Goal: Task Accomplishment & Management: Use online tool/utility

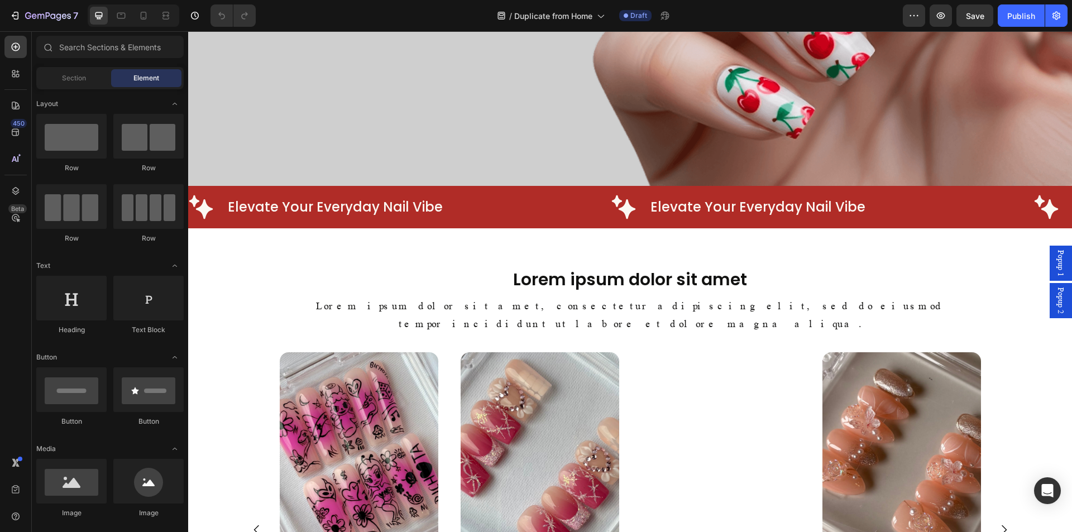
scroll to position [596, 0]
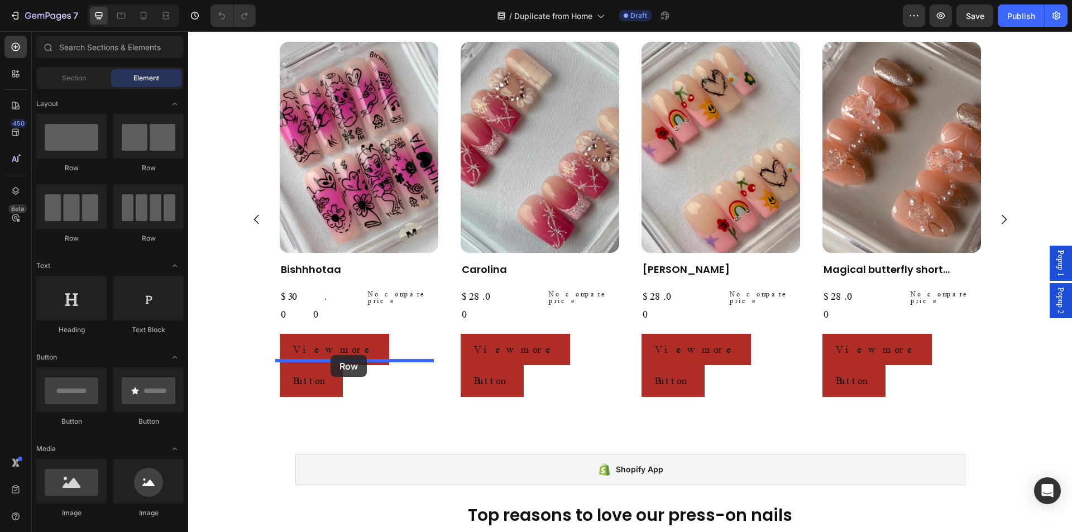
drag, startPoint x: 284, startPoint y: 191, endPoint x: 331, endPoint y: 355, distance: 170.8
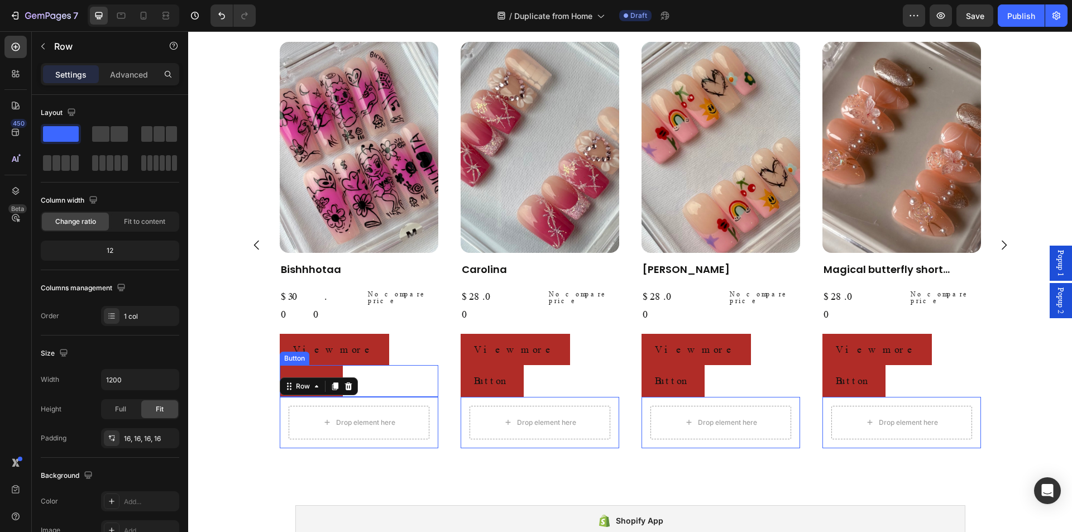
scroll to position [622, 0]
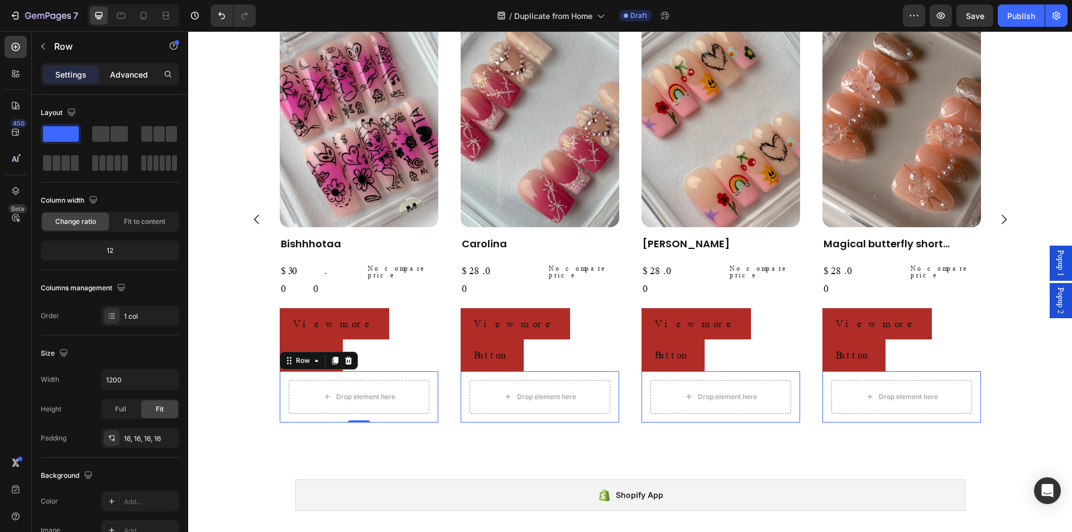
click at [141, 82] on div "Advanced" at bounding box center [129, 74] width 56 height 18
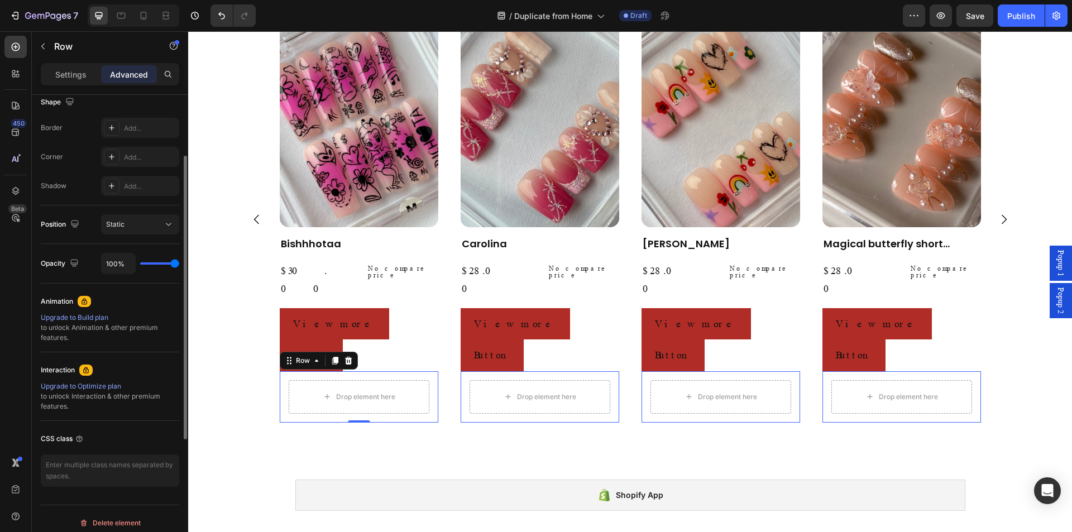
scroll to position [223, 0]
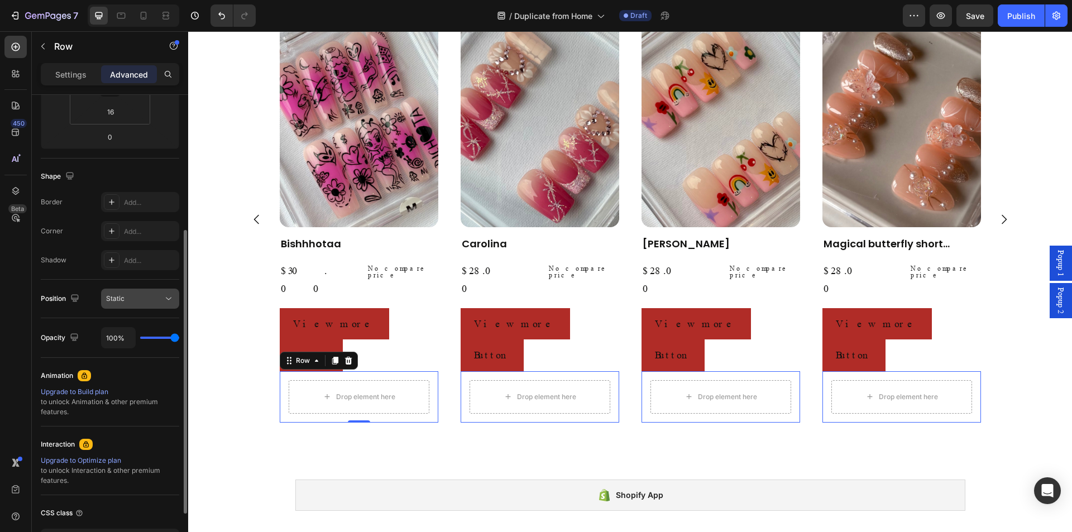
click at [142, 304] on div "Static" at bounding box center [140, 298] width 68 height 11
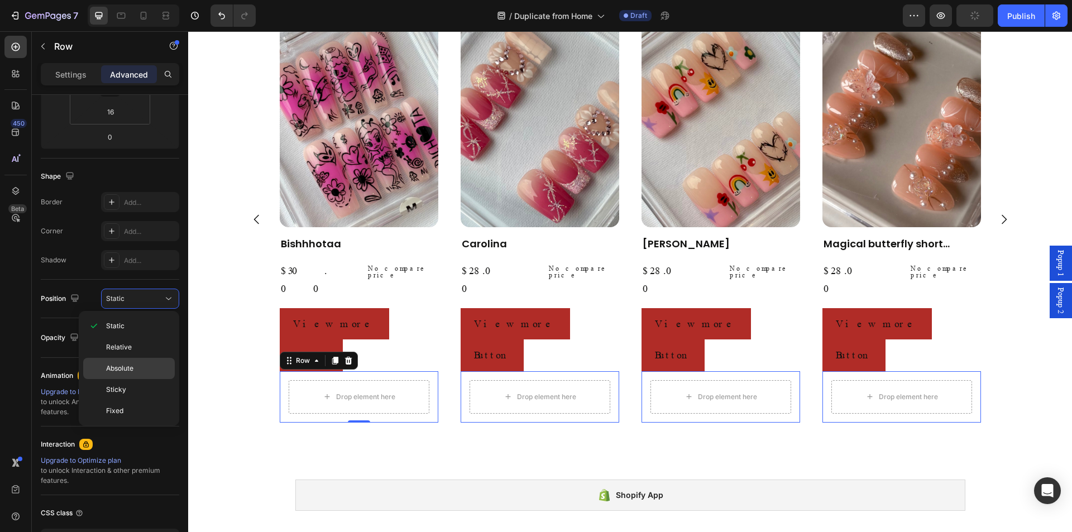
click at [152, 370] on p "Absolute" at bounding box center [138, 369] width 64 height 10
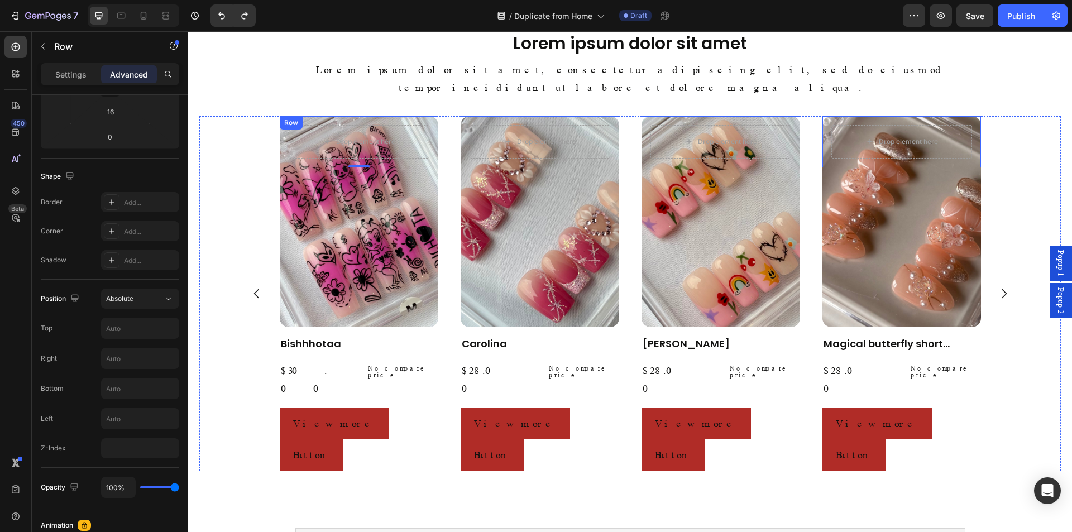
scroll to position [521, 0]
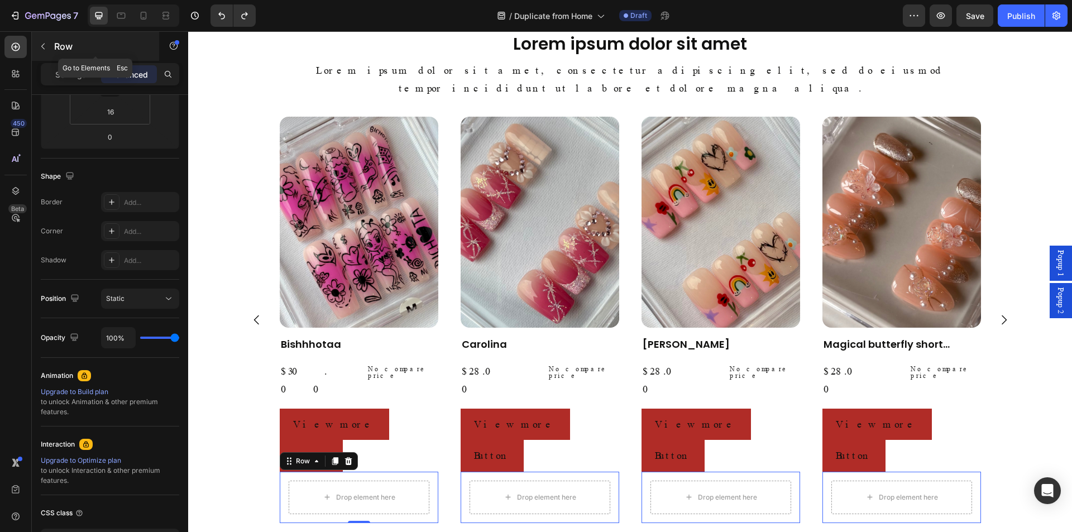
click at [57, 45] on p "Row" at bounding box center [101, 46] width 95 height 13
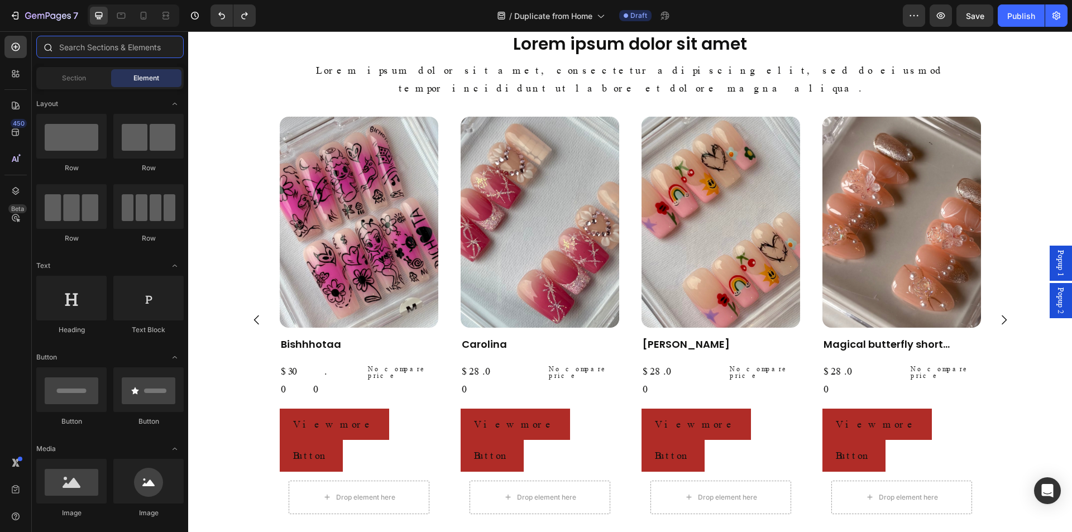
click at [105, 51] on input "text" at bounding box center [109, 47] width 147 height 22
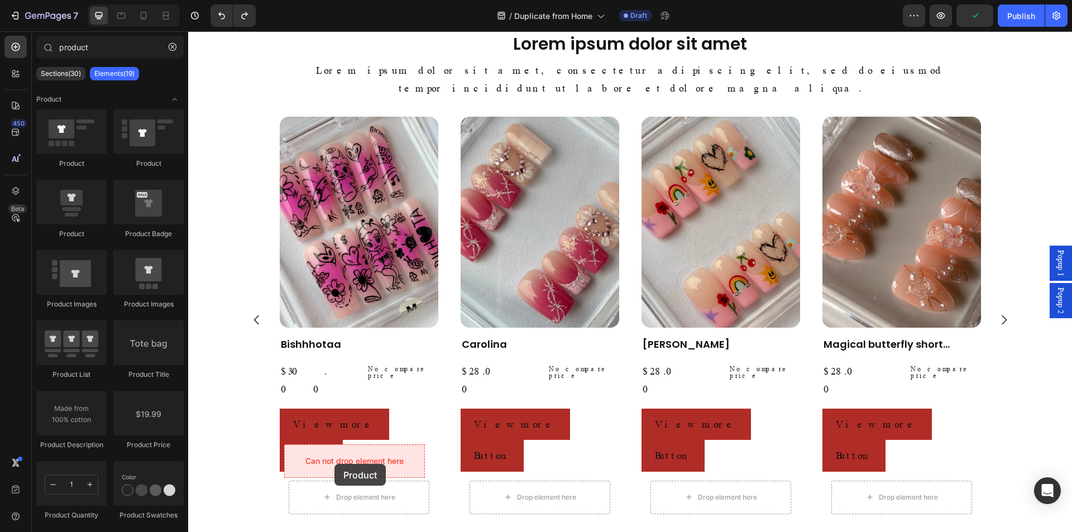
drag, startPoint x: 271, startPoint y: 252, endPoint x: 335, endPoint y: 464, distance: 220.9
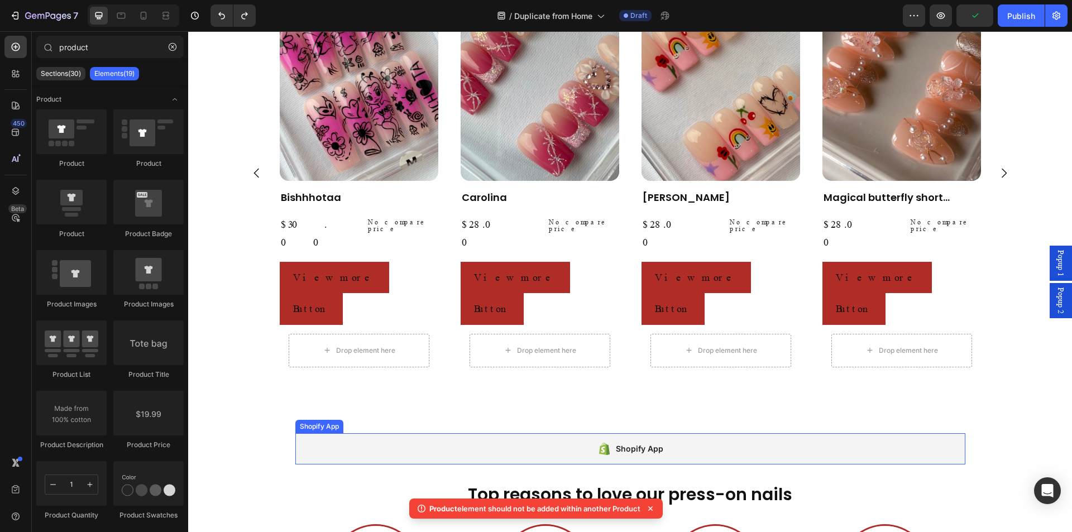
scroll to position [670, 0]
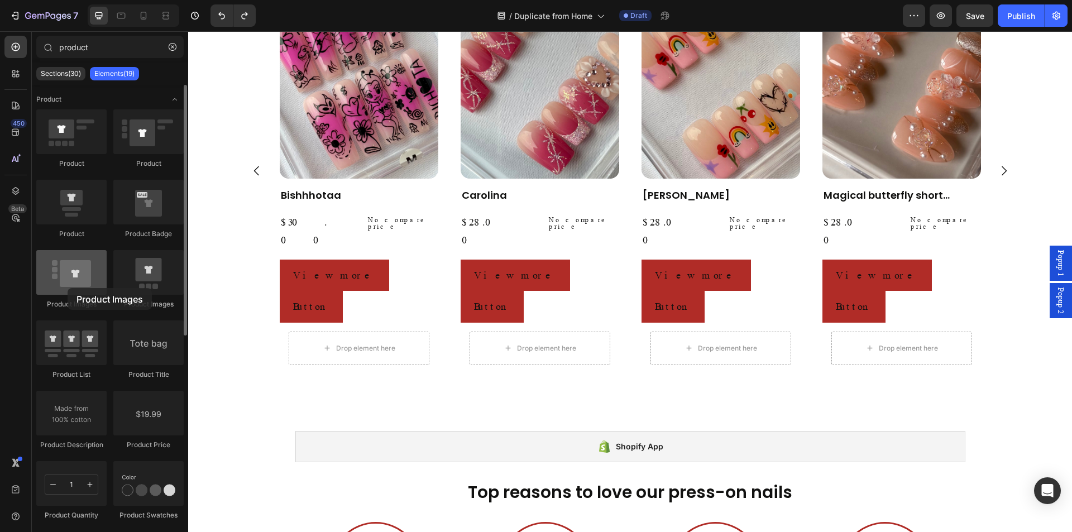
drag, startPoint x: 83, startPoint y: 291, endPoint x: 68, endPoint y: 288, distance: 15.9
click at [68, 288] on div at bounding box center [71, 272] width 70 height 45
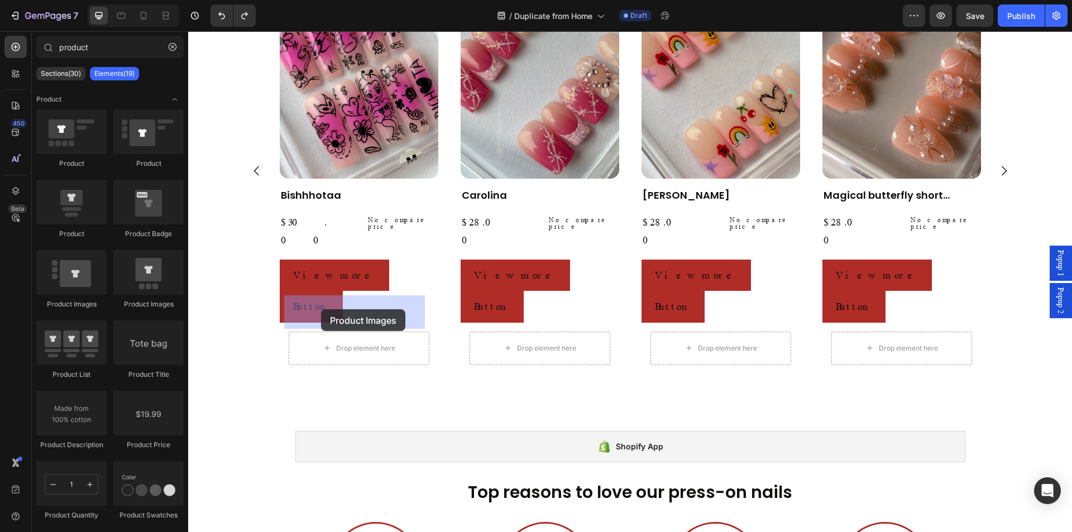
drag, startPoint x: 361, startPoint y: 327, endPoint x: 321, endPoint y: 311, distance: 42.8
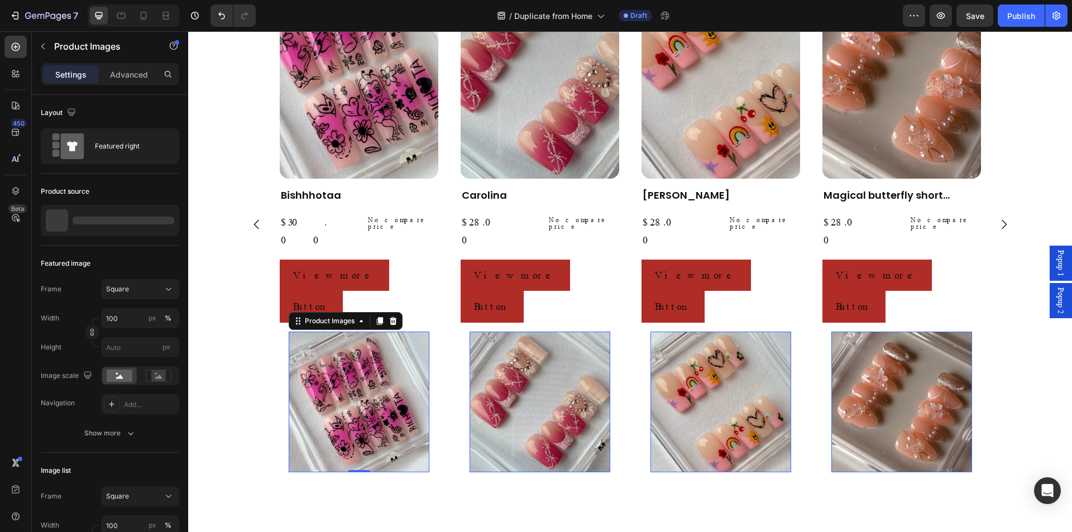
scroll to position [724, 0]
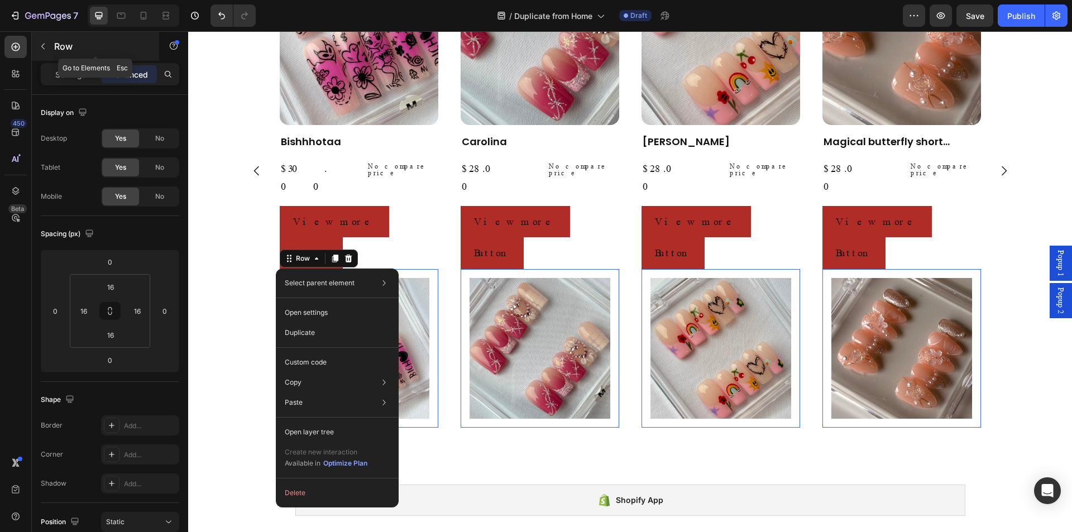
click at [77, 49] on p "Row" at bounding box center [101, 46] width 95 height 13
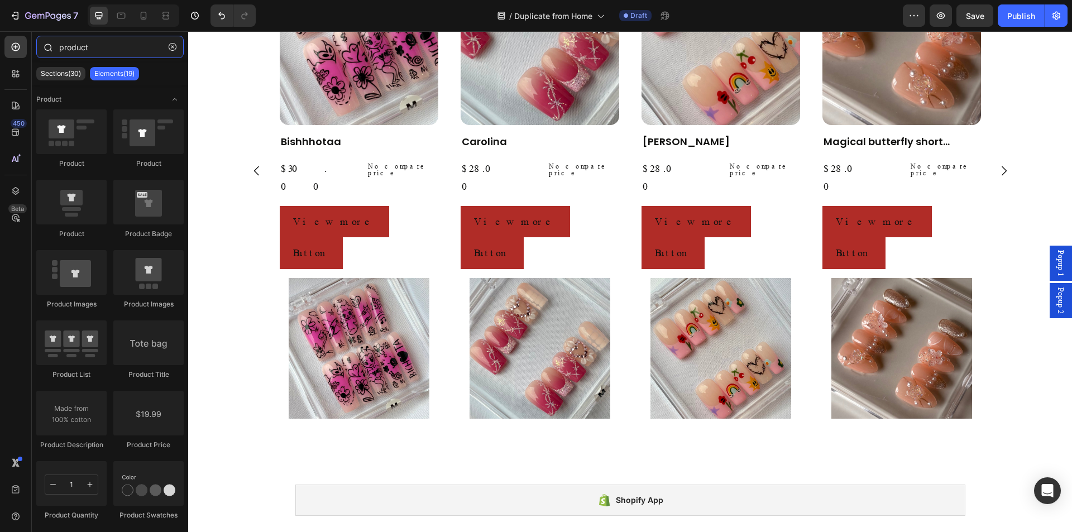
click at [109, 51] on input "product" at bounding box center [109, 47] width 147 height 22
click at [281, 313] on div "Product Images Row" at bounding box center [359, 348] width 159 height 159
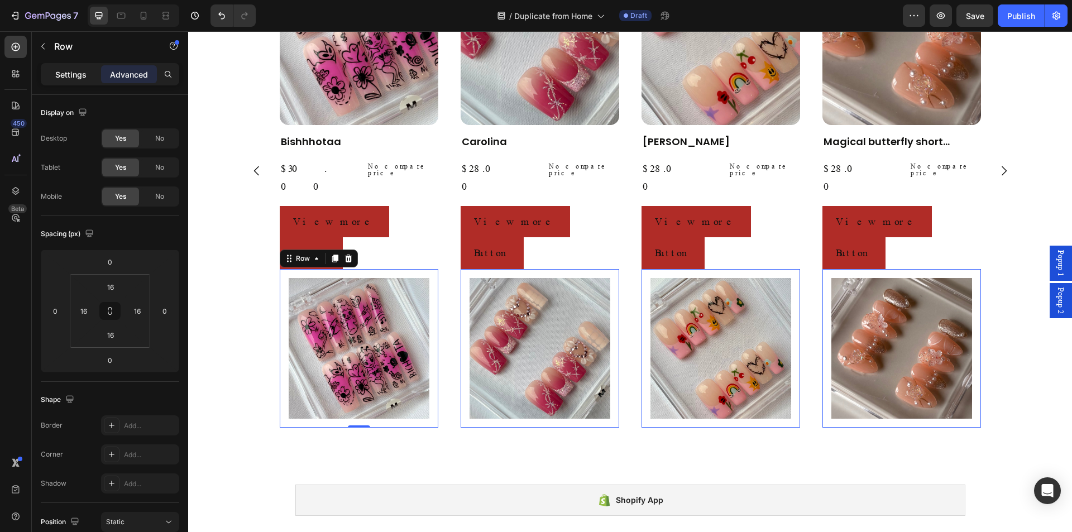
click at [79, 71] on p "Settings" at bounding box center [70, 75] width 31 height 12
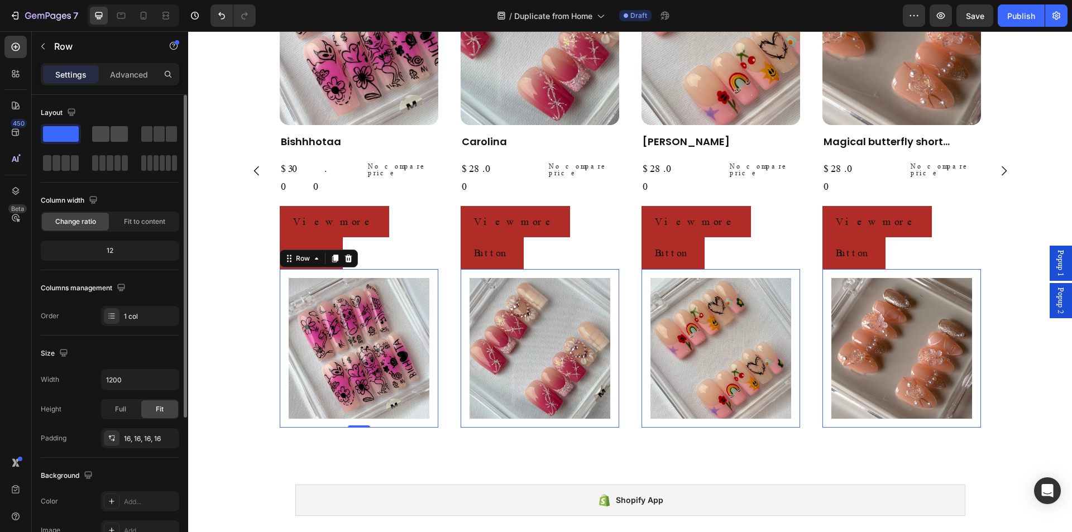
click at [118, 133] on span at bounding box center [119, 134] width 17 height 16
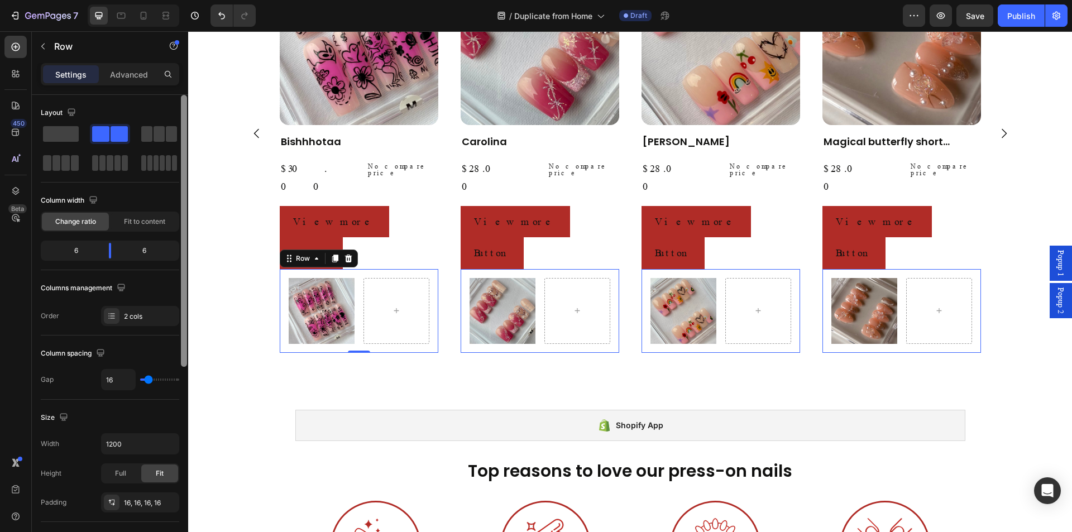
scroll to position [686, 0]
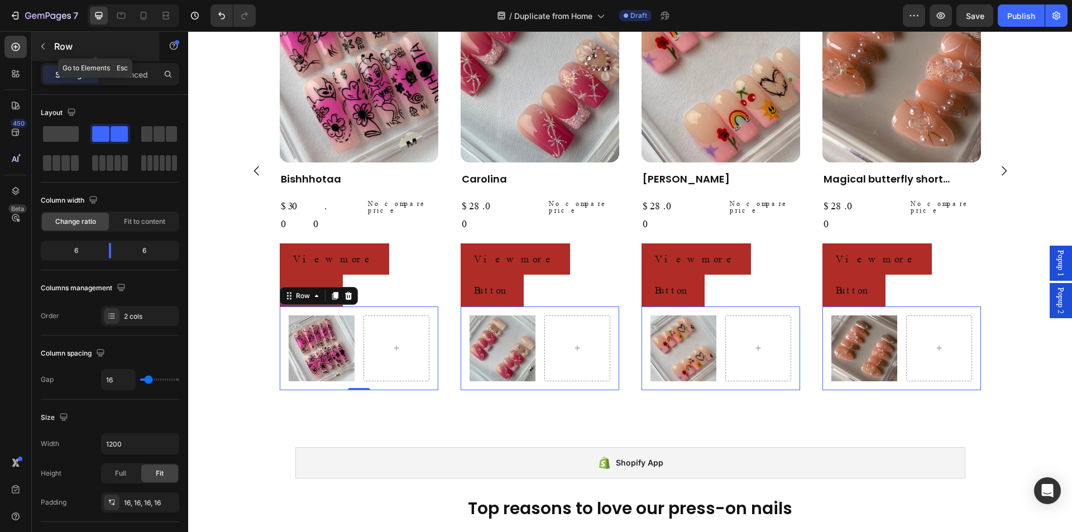
click at [58, 45] on p "Row" at bounding box center [101, 46] width 95 height 13
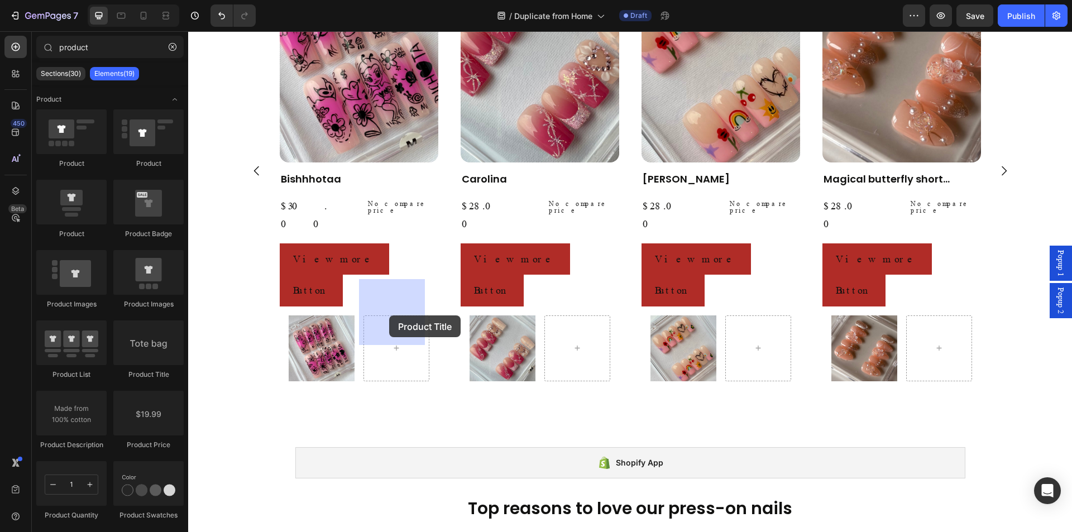
drag, startPoint x: 327, startPoint y: 380, endPoint x: 389, endPoint y: 315, distance: 90.5
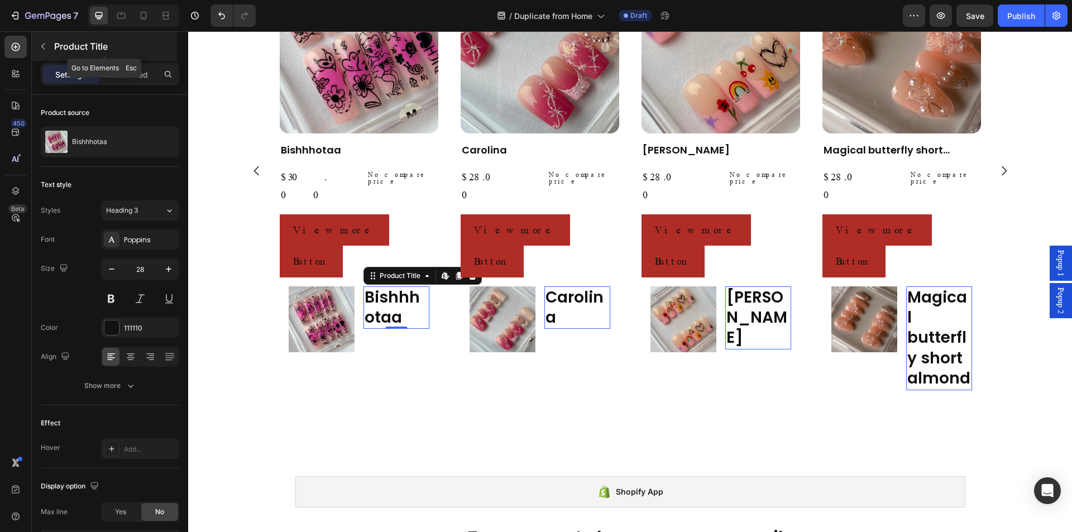
click at [50, 44] on button "button" at bounding box center [43, 46] width 18 height 18
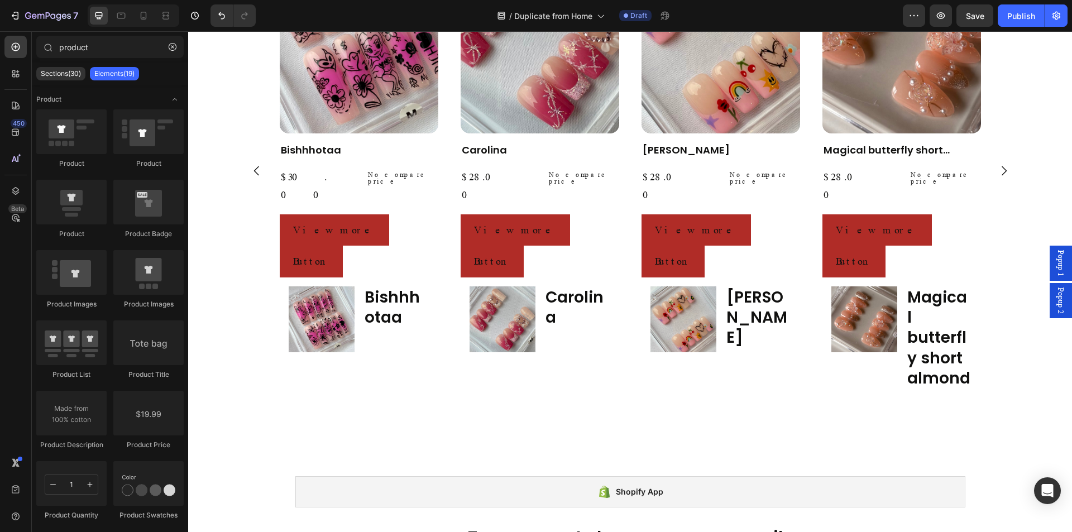
click at [1056, 304] on span "Popup 2" at bounding box center [1061, 301] width 11 height 26
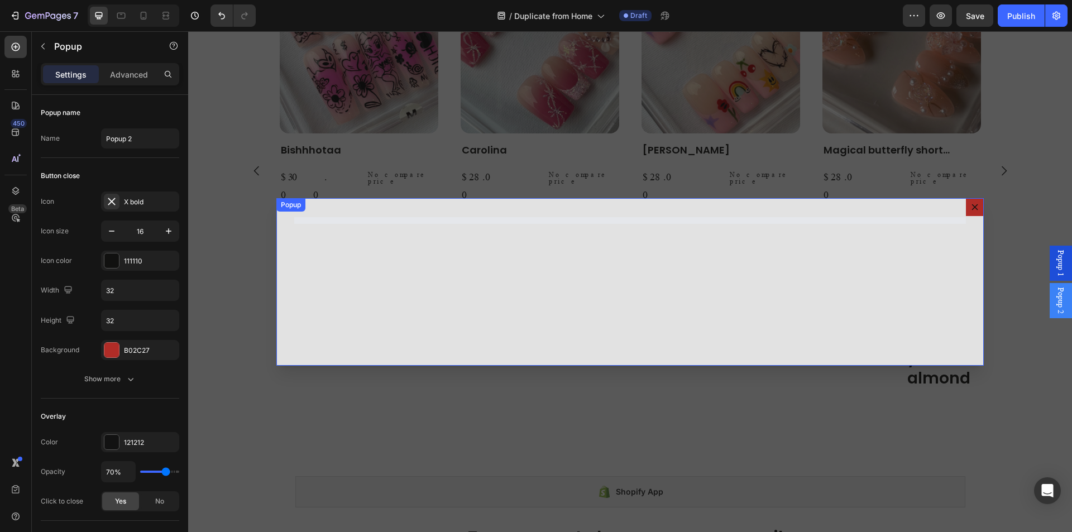
click at [971, 206] on icon "Dialog content" at bounding box center [975, 207] width 9 height 9
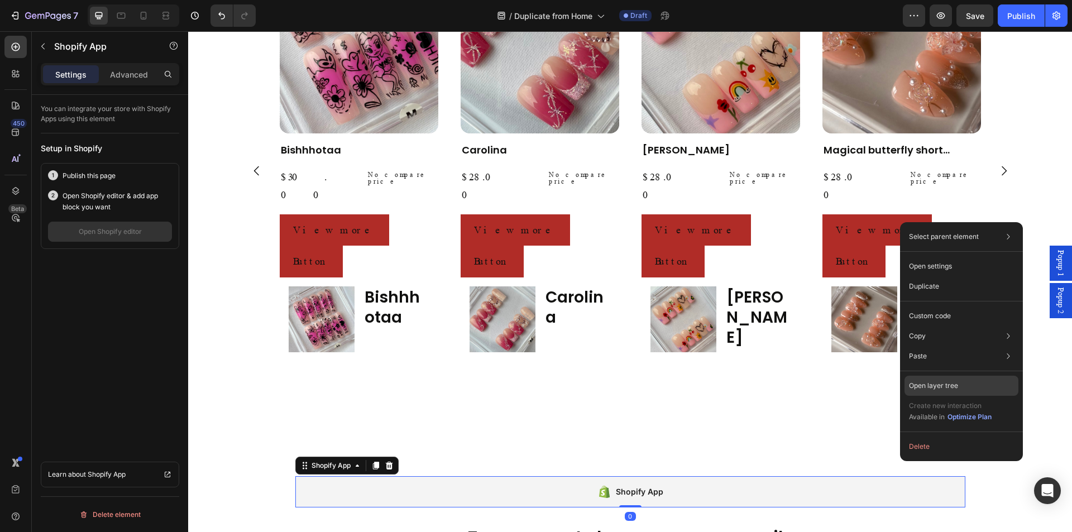
click at [950, 379] on div "Open layer tree" at bounding box center [962, 386] width 114 height 20
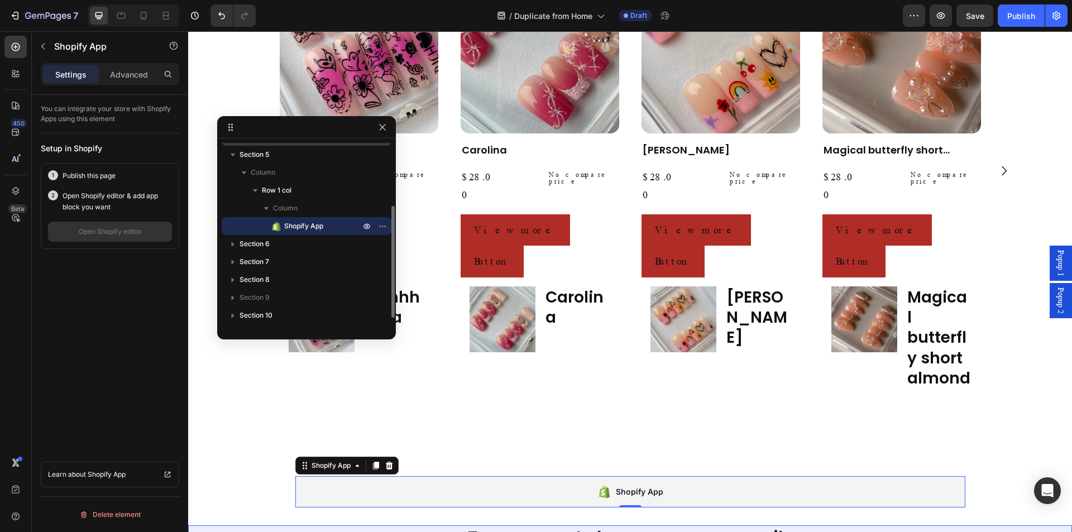
scroll to position [0, 0]
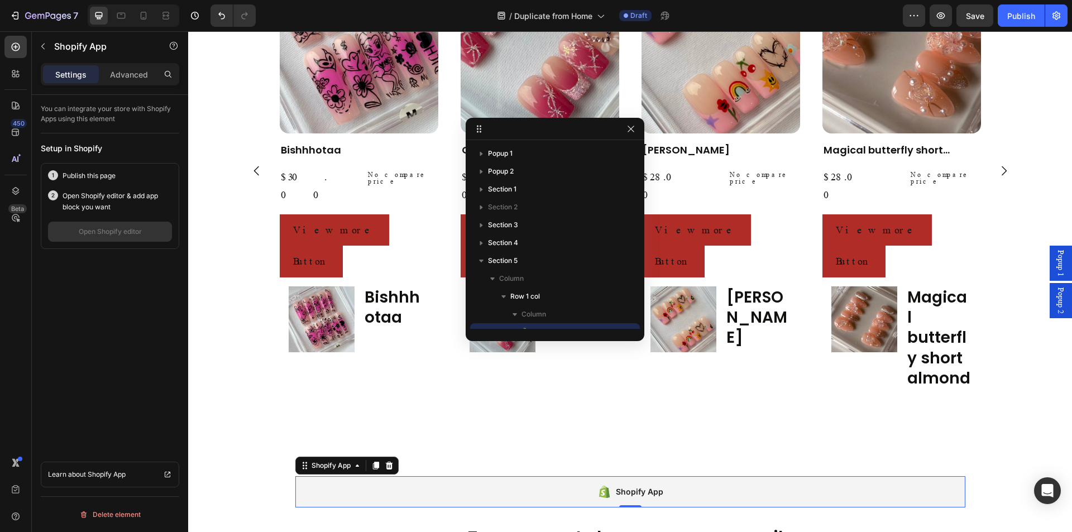
drag, startPoint x: 307, startPoint y: 127, endPoint x: 915, endPoint y: 132, distance: 607.7
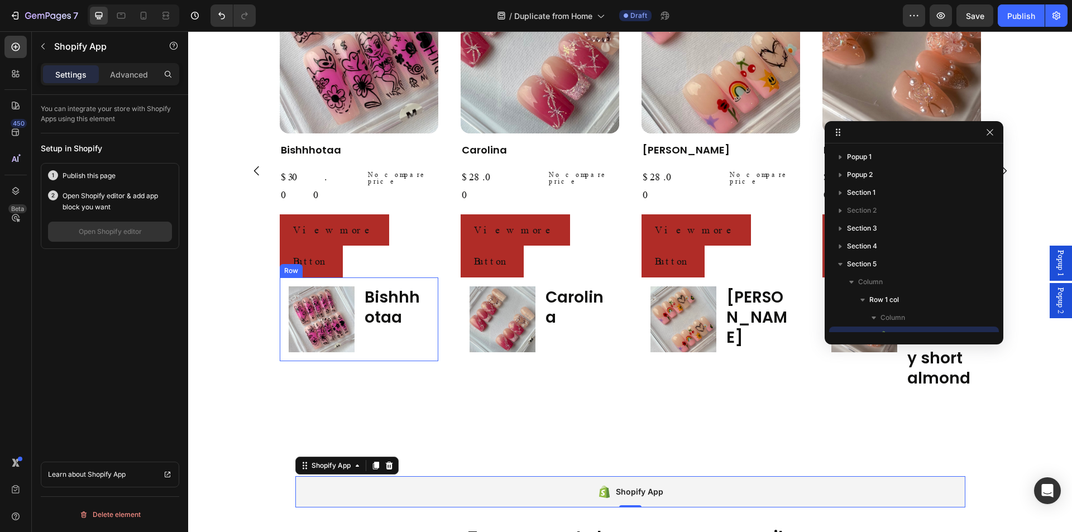
click at [280, 299] on div "Product Images Bishhhotaa Product Title Row" at bounding box center [359, 320] width 159 height 84
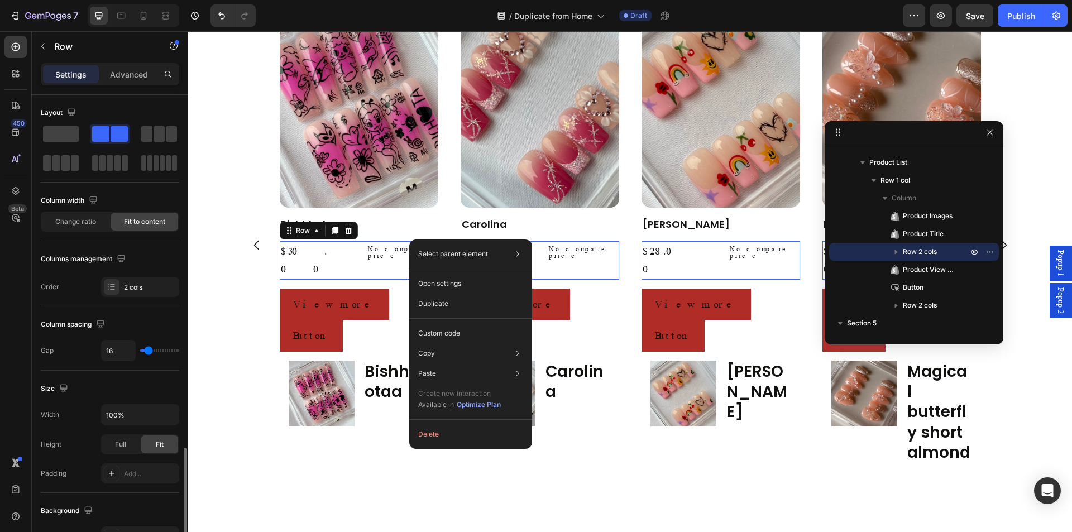
scroll to position [223, 0]
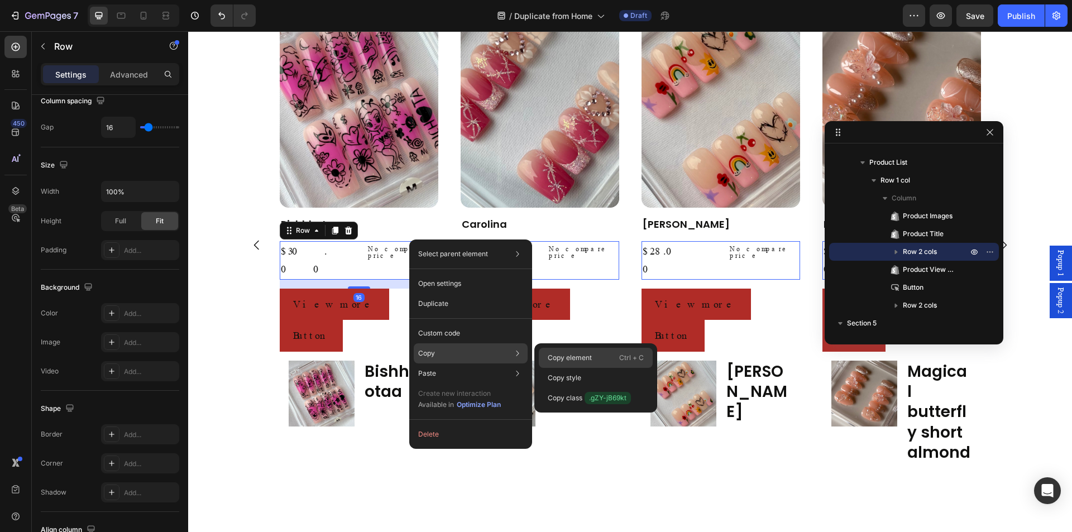
drag, startPoint x: 580, startPoint y: 364, endPoint x: 305, endPoint y: 335, distance: 276.3
click at [580, 368] on div "Copy element Ctrl + C" at bounding box center [596, 378] width 114 height 20
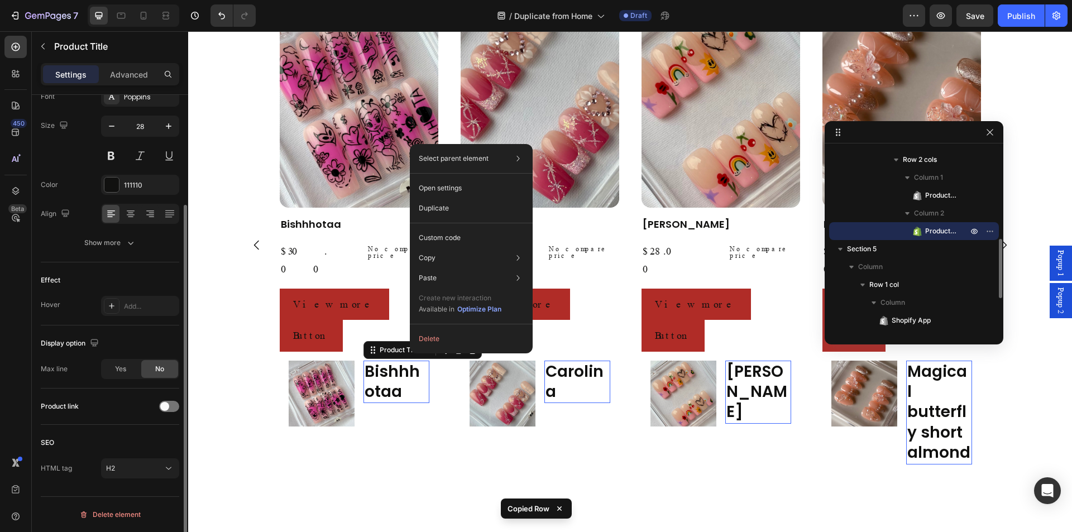
scroll to position [0, 0]
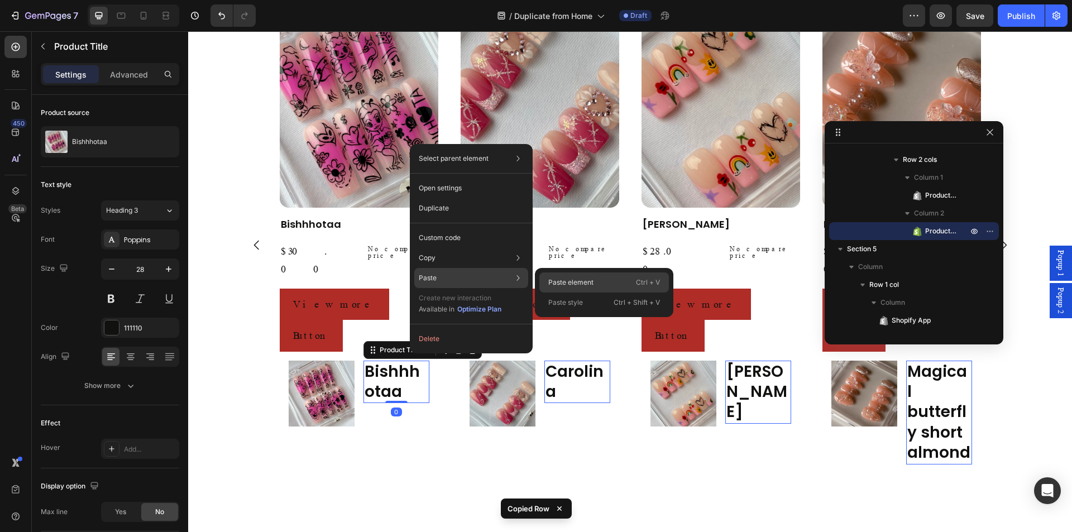
click at [566, 283] on p "Paste element" at bounding box center [570, 283] width 45 height 10
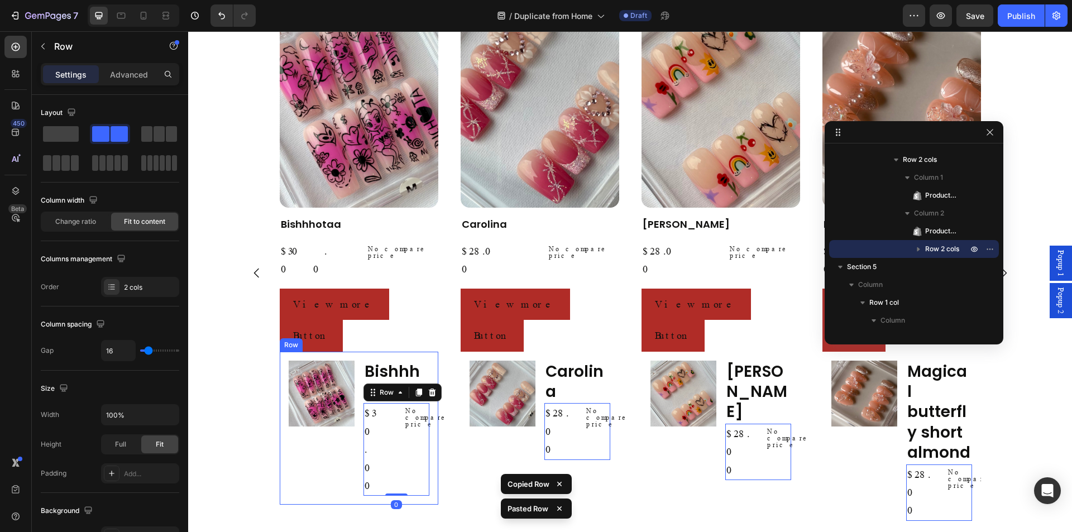
scroll to position [661, 0]
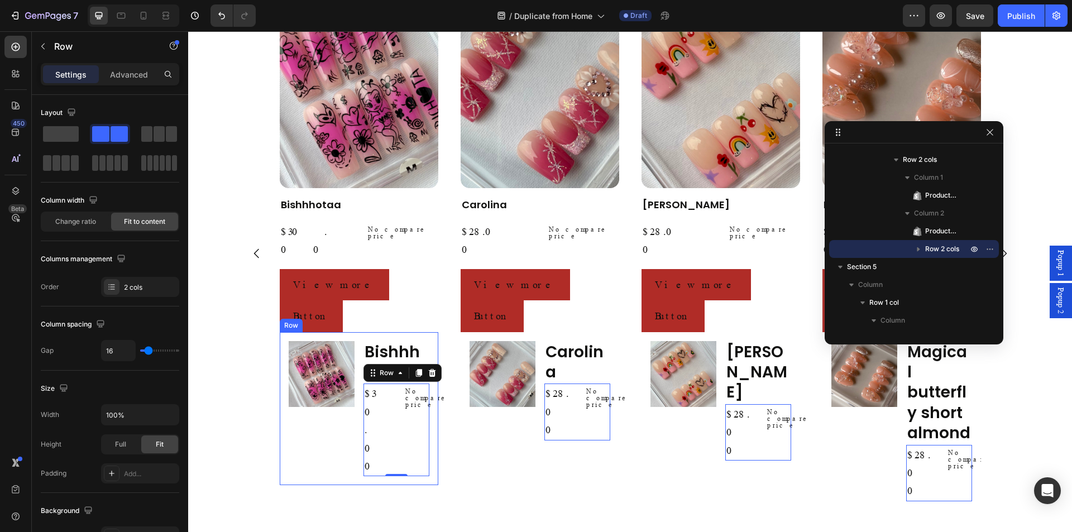
drag, startPoint x: 336, startPoint y: 395, endPoint x: 398, endPoint y: 316, distance: 100.2
click at [336, 395] on div "Product Images Bishhhotaa Product Title $30.00 Product Price Product Price No c…" at bounding box center [359, 409] width 159 height 154
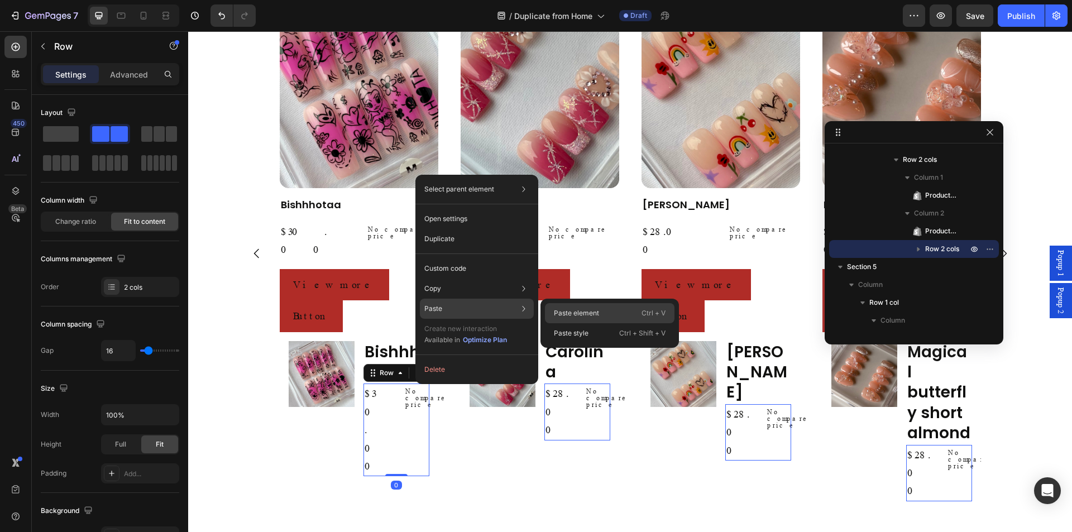
drag, startPoint x: 561, startPoint y: 310, endPoint x: 219, endPoint y: 255, distance: 346.7
click at [561, 310] on p "Paste element" at bounding box center [576, 313] width 45 height 10
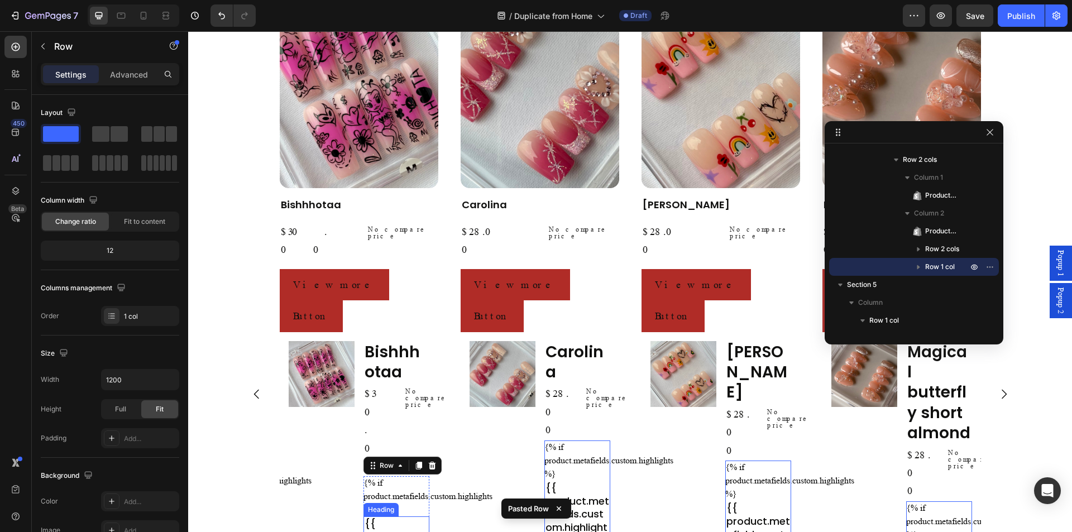
scroll to position [801, 0]
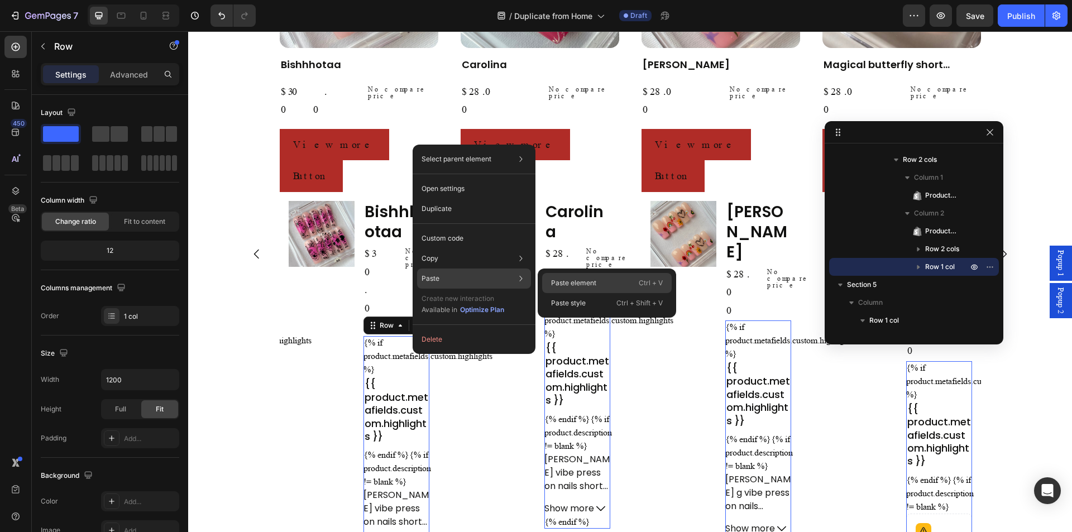
click at [573, 278] on p "Paste element" at bounding box center [573, 283] width 45 height 10
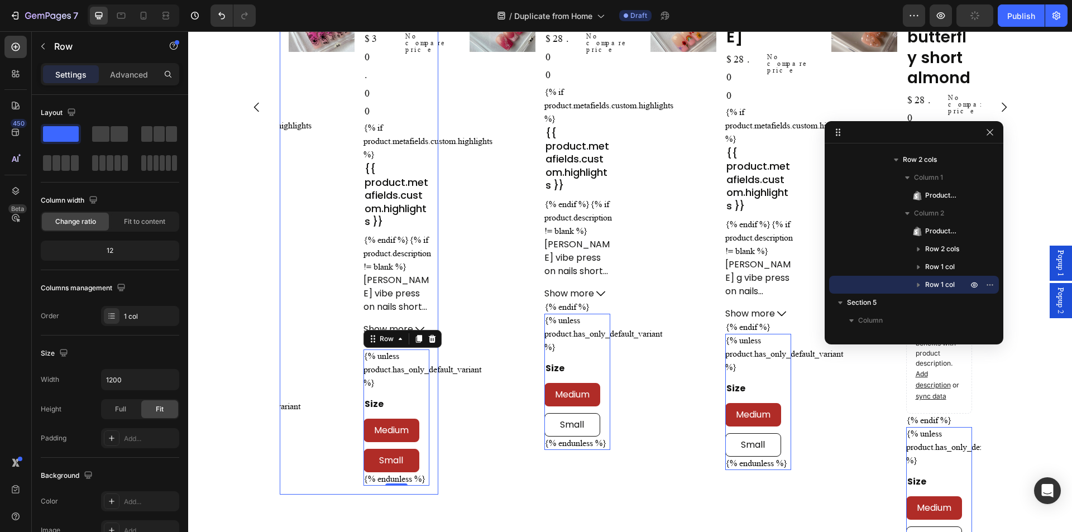
scroll to position [1018, 0]
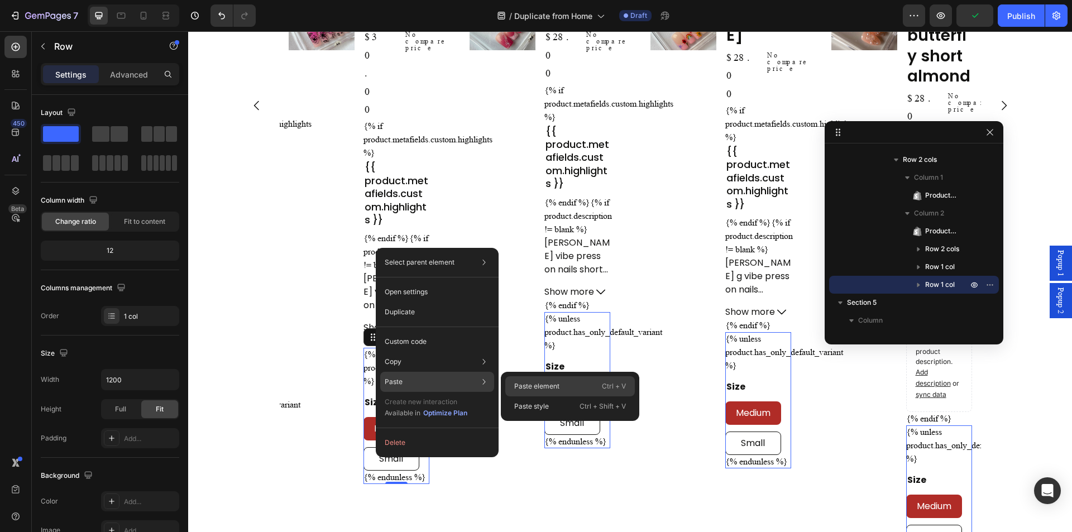
drag, startPoint x: 515, startPoint y: 386, endPoint x: 295, endPoint y: 365, distance: 221.1
click at [515, 386] on p "Paste element" at bounding box center [536, 386] width 45 height 10
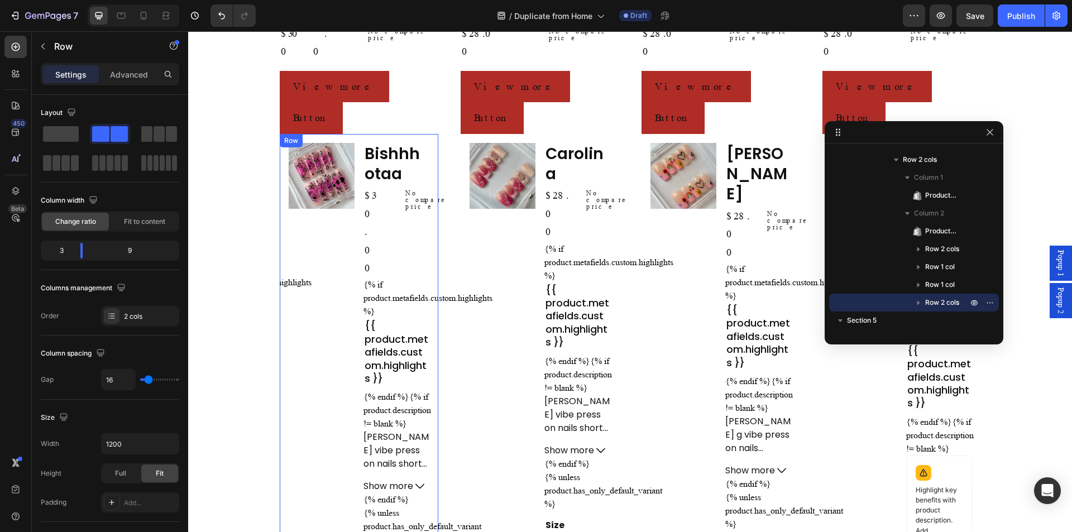
scroll to position [636, 0]
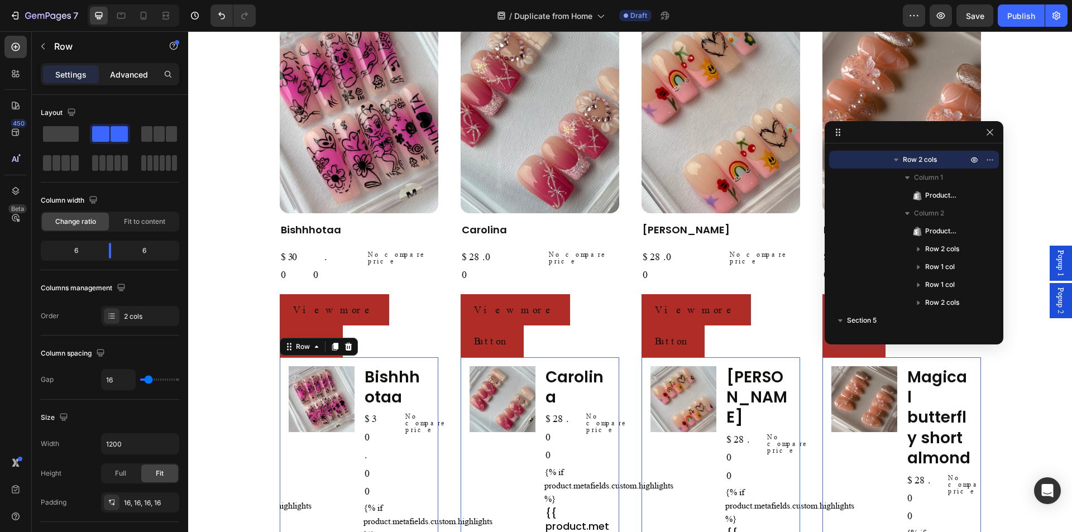
click at [117, 66] on div "Advanced" at bounding box center [129, 74] width 56 height 18
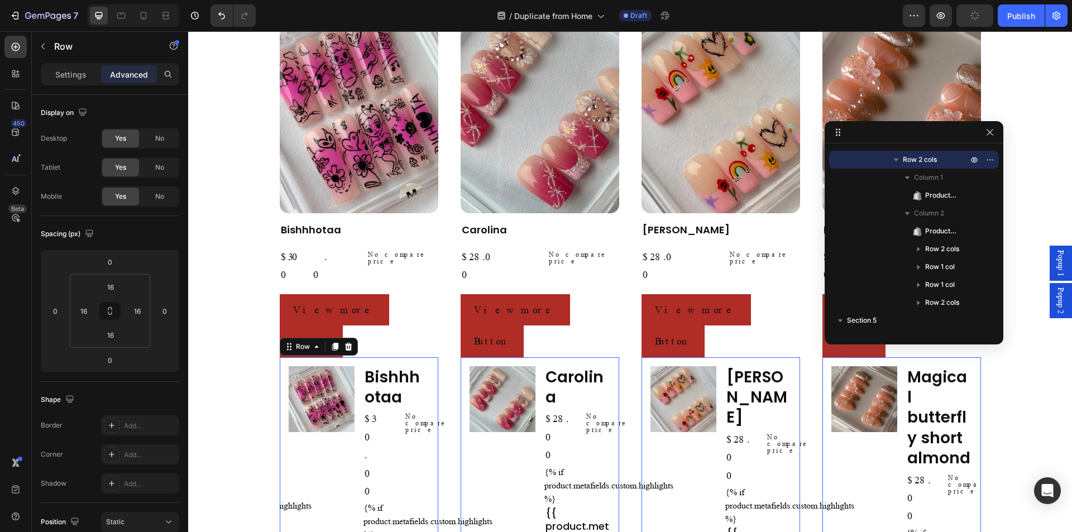
scroll to position [297, 0]
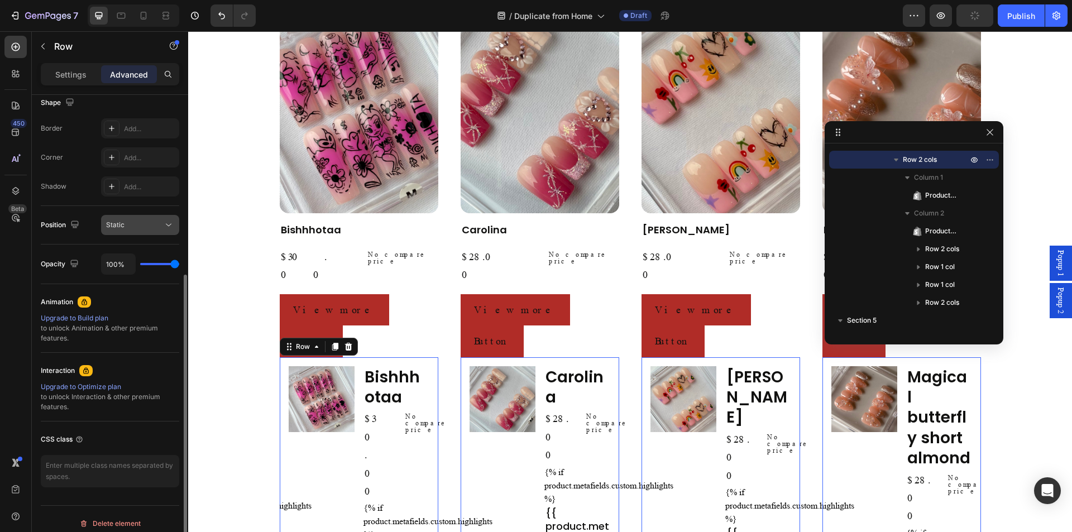
click at [154, 223] on div "Static" at bounding box center [134, 225] width 57 height 10
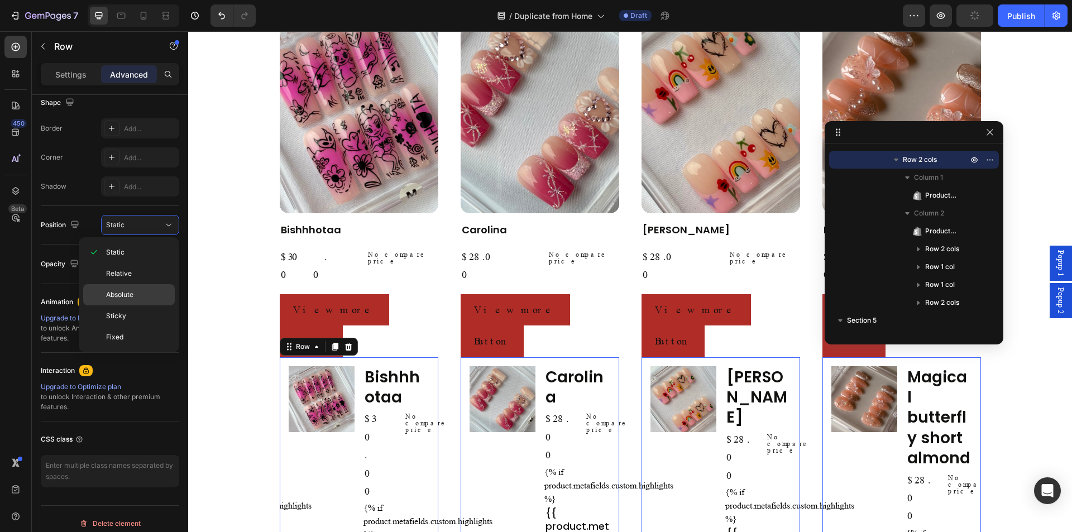
click at [141, 297] on p "Absolute" at bounding box center [138, 295] width 64 height 10
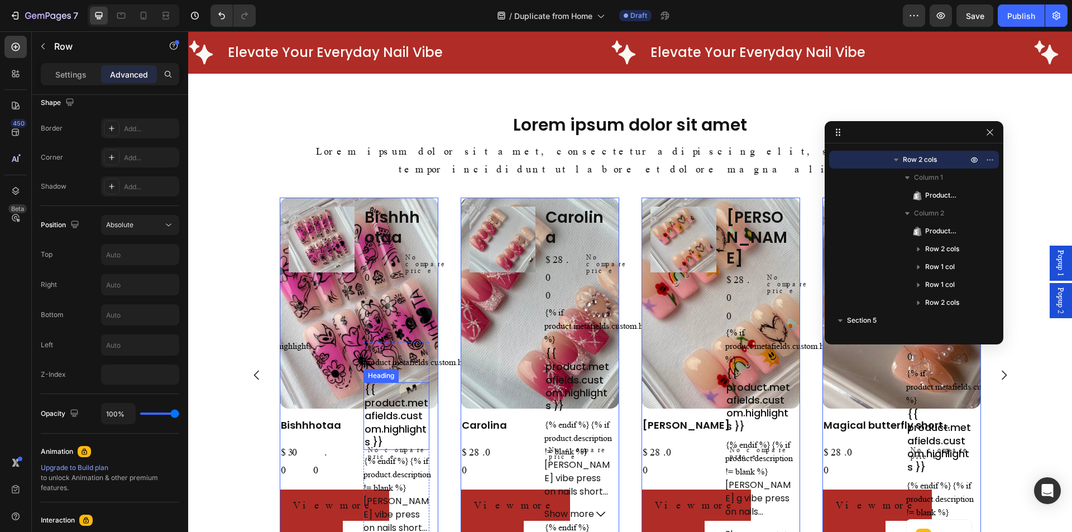
scroll to position [412, 0]
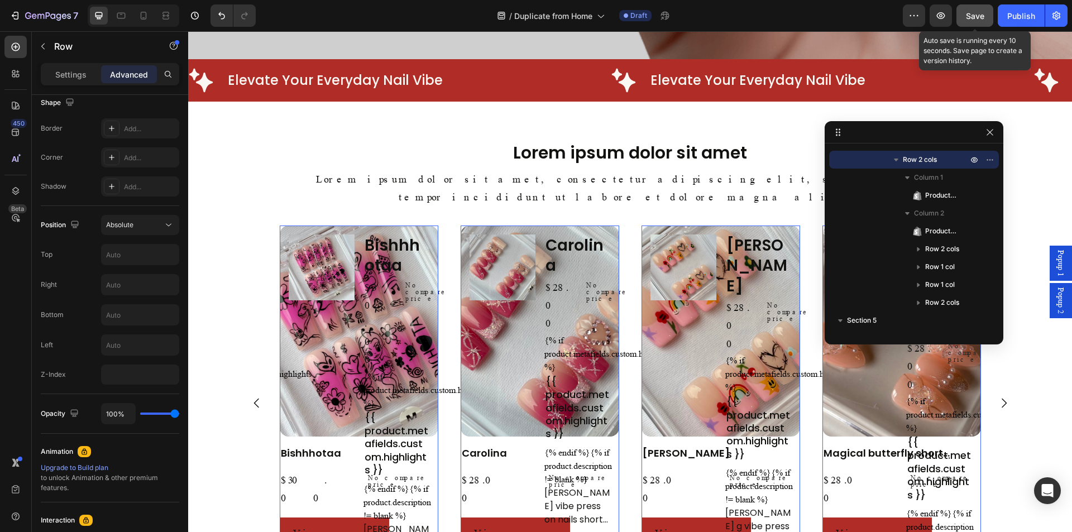
click at [981, 18] on span "Save" at bounding box center [975, 15] width 18 height 9
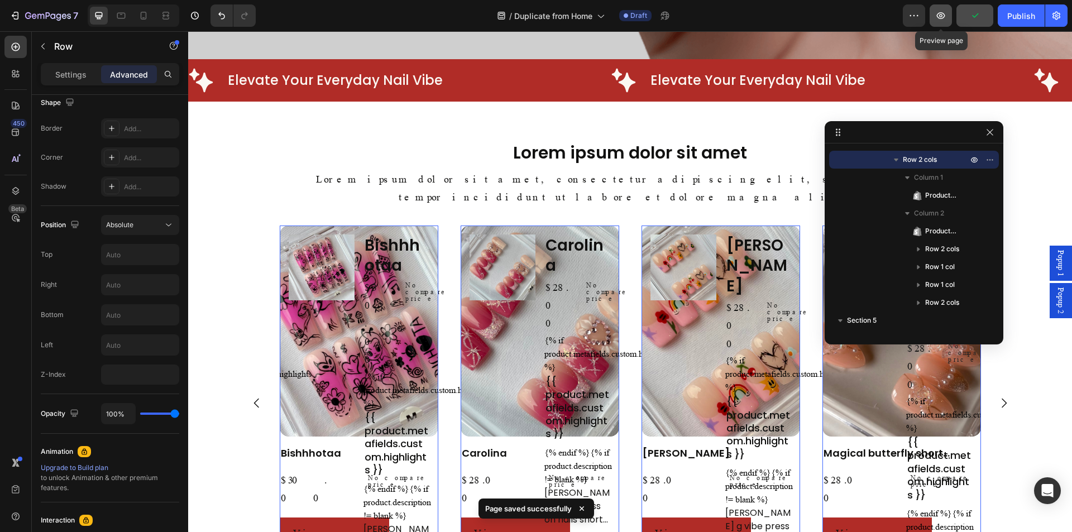
click at [946, 15] on icon "button" at bounding box center [941, 15] width 11 height 11
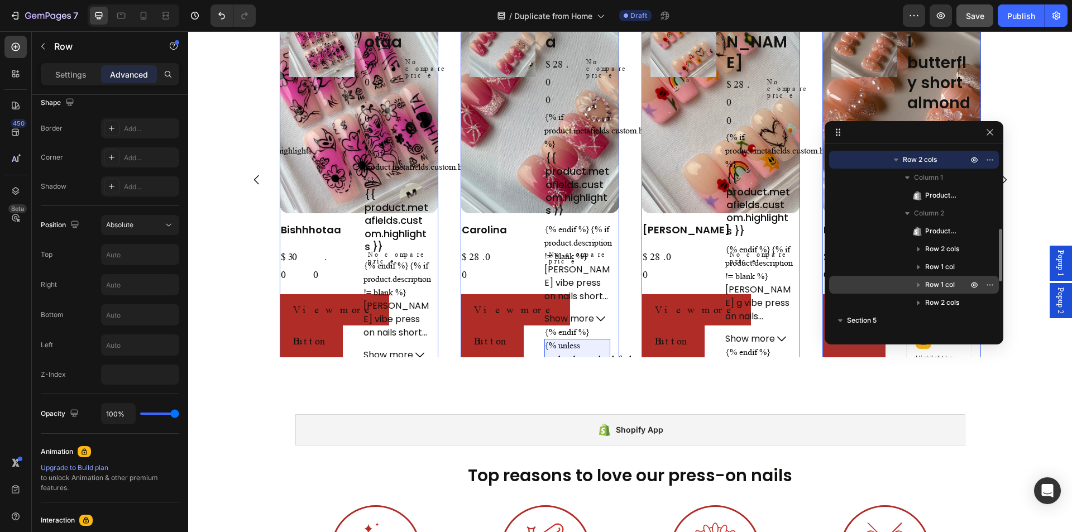
scroll to position [0, 0]
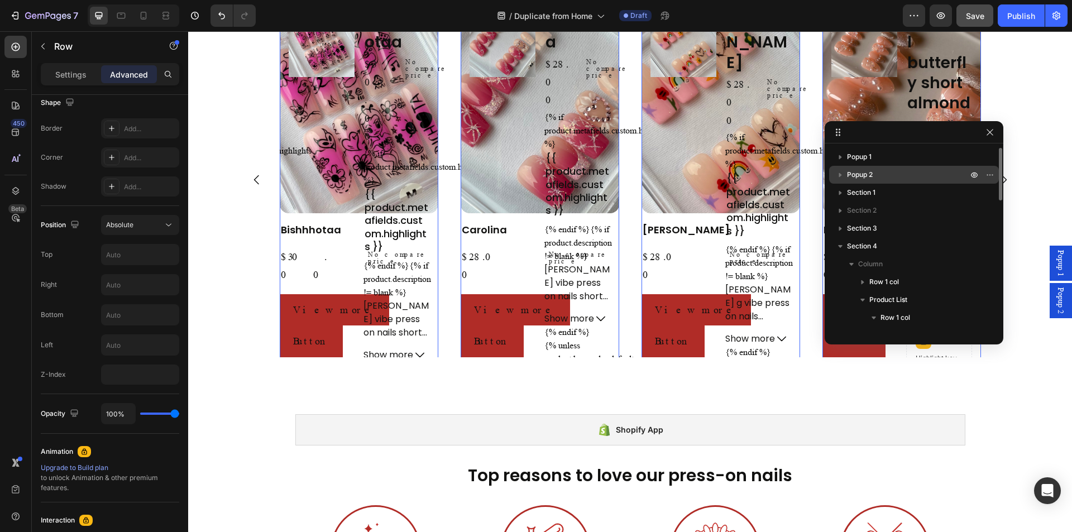
click at [842, 174] on icon "button" at bounding box center [840, 174] width 11 height 11
click at [841, 174] on icon "button" at bounding box center [840, 175] width 4 height 3
click at [841, 174] on icon "button" at bounding box center [840, 174] width 11 height 11
click at [853, 195] on icon "button" at bounding box center [851, 192] width 11 height 11
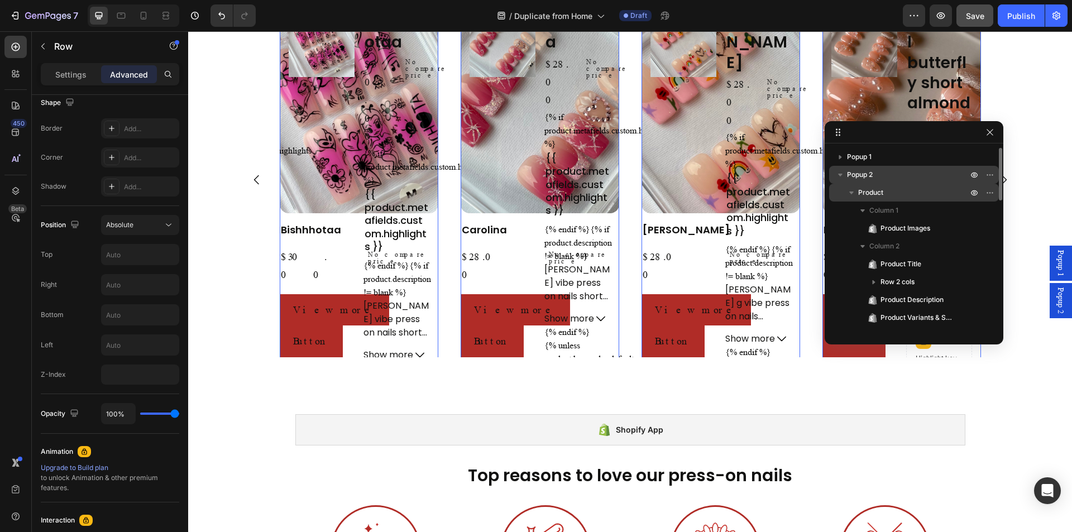
click at [853, 195] on icon "button" at bounding box center [851, 192] width 11 height 11
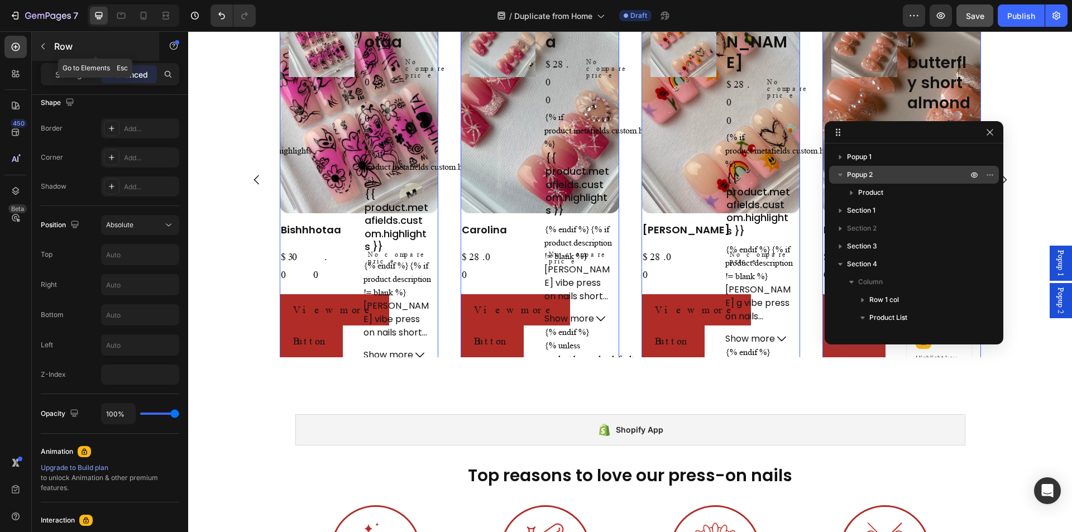
click at [43, 50] on icon "button" at bounding box center [43, 46] width 9 height 9
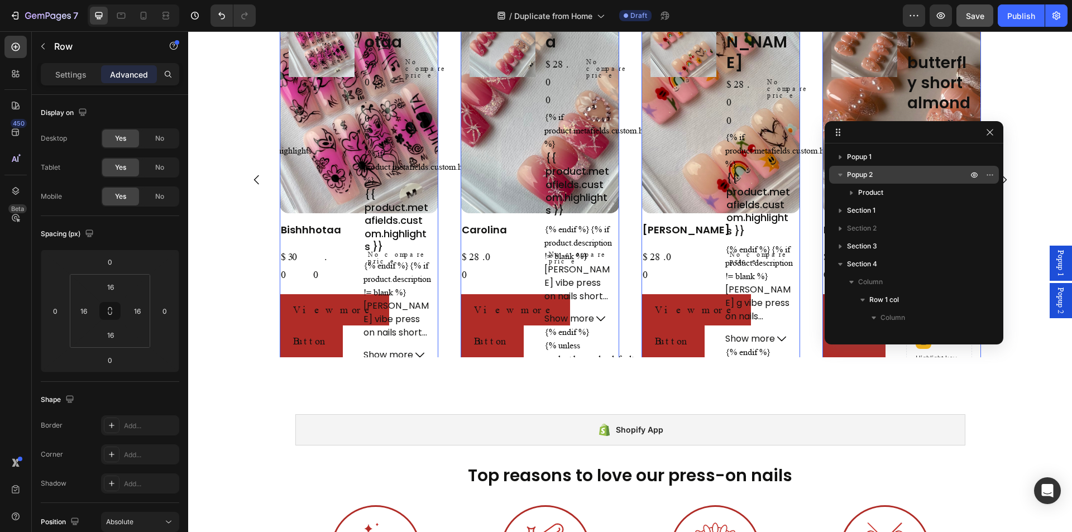
scroll to position [355, 0]
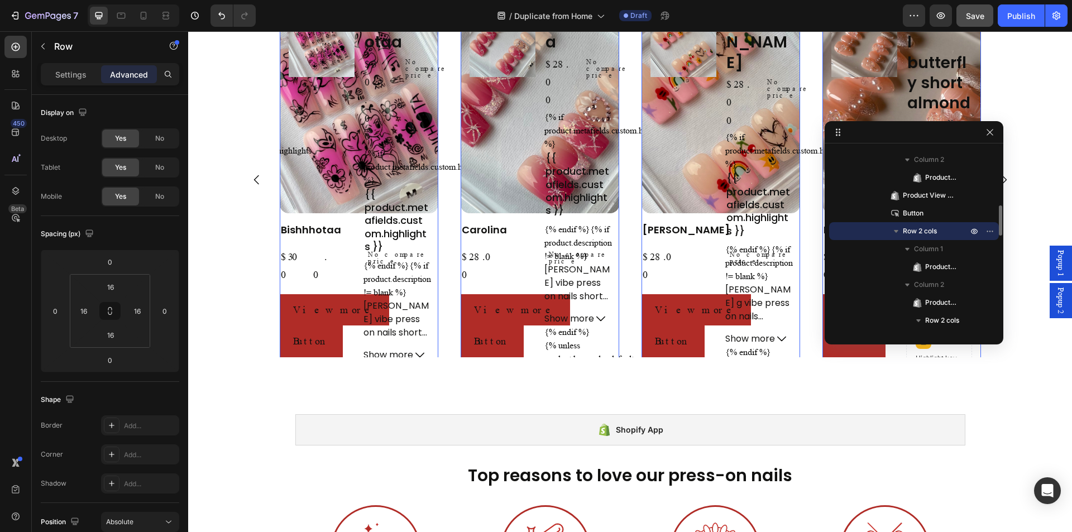
click at [897, 233] on icon "button" at bounding box center [896, 231] width 11 height 11
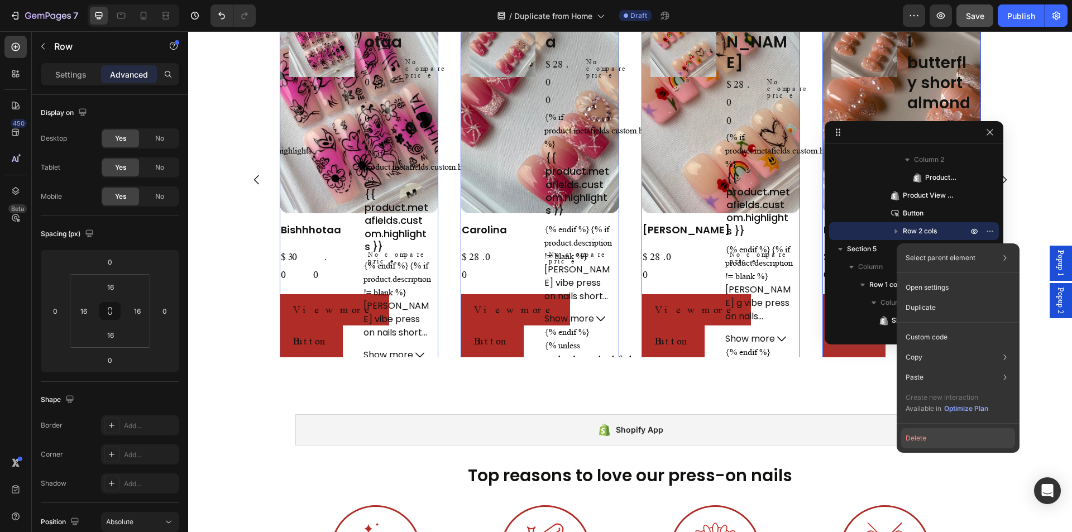
click at [945, 441] on button "Delete" at bounding box center [958, 438] width 114 height 20
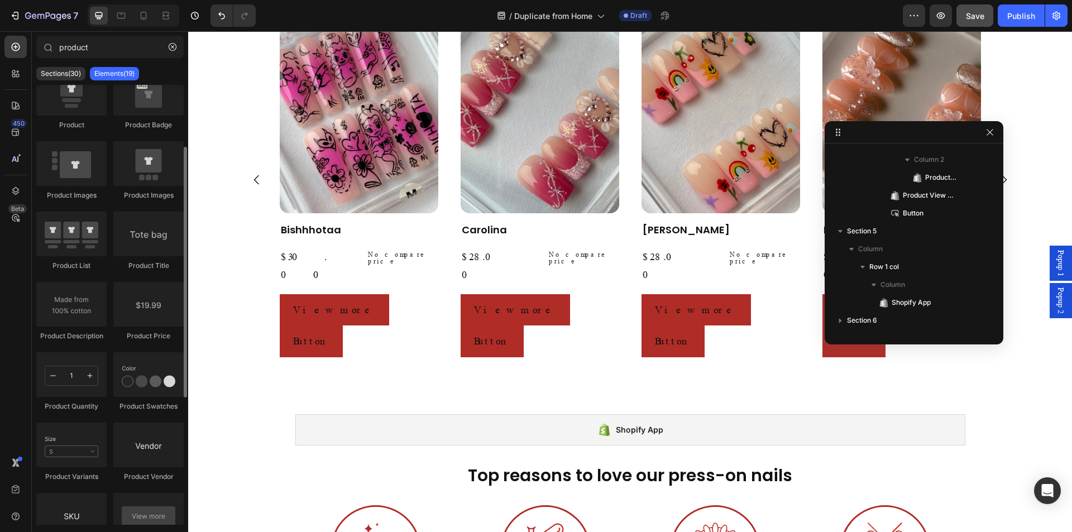
scroll to position [0, 0]
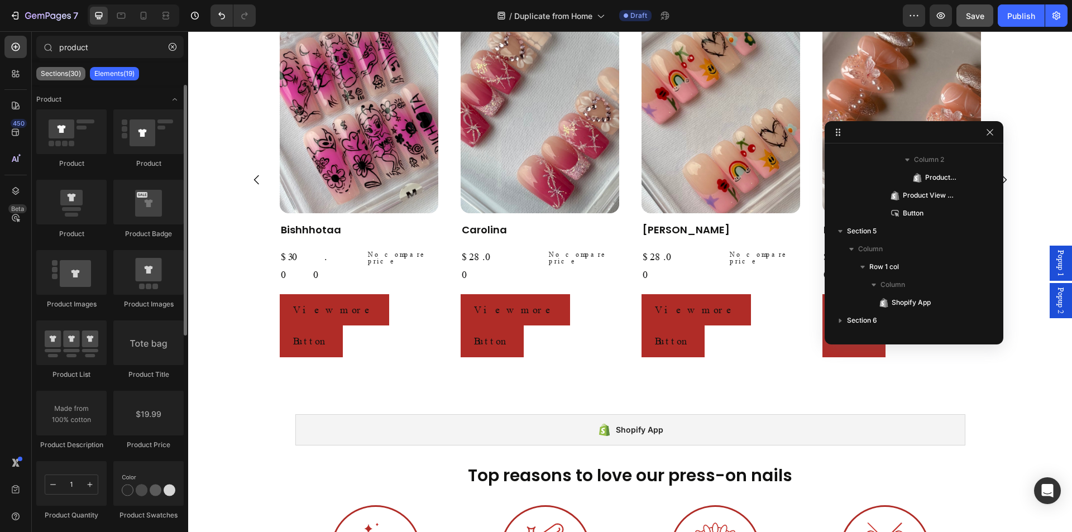
click at [63, 78] on p "Sections(30)" at bounding box center [61, 73] width 40 height 9
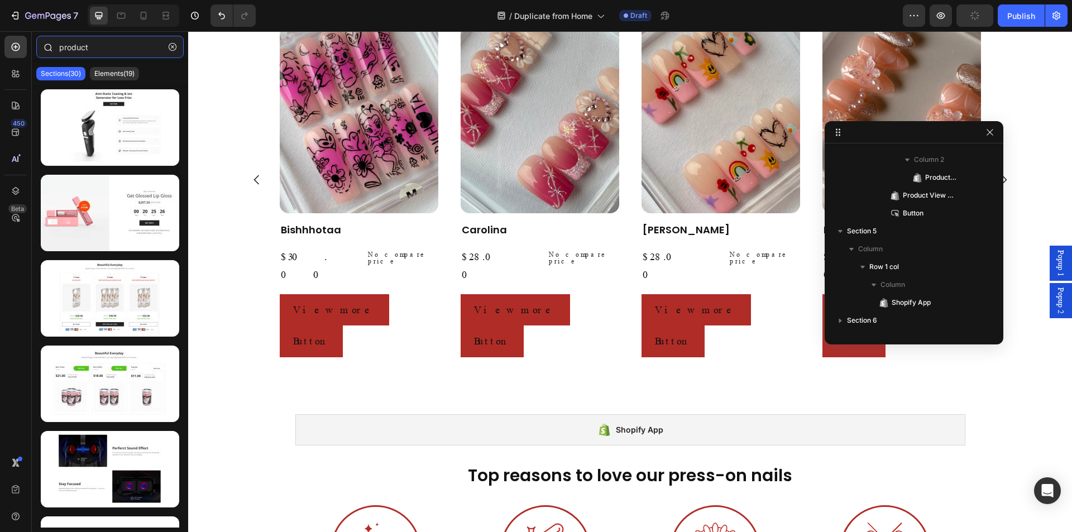
drag, startPoint x: 135, startPoint y: 49, endPoint x: 55, endPoint y: 51, distance: 79.3
click at [55, 51] on div "product" at bounding box center [110, 49] width 156 height 27
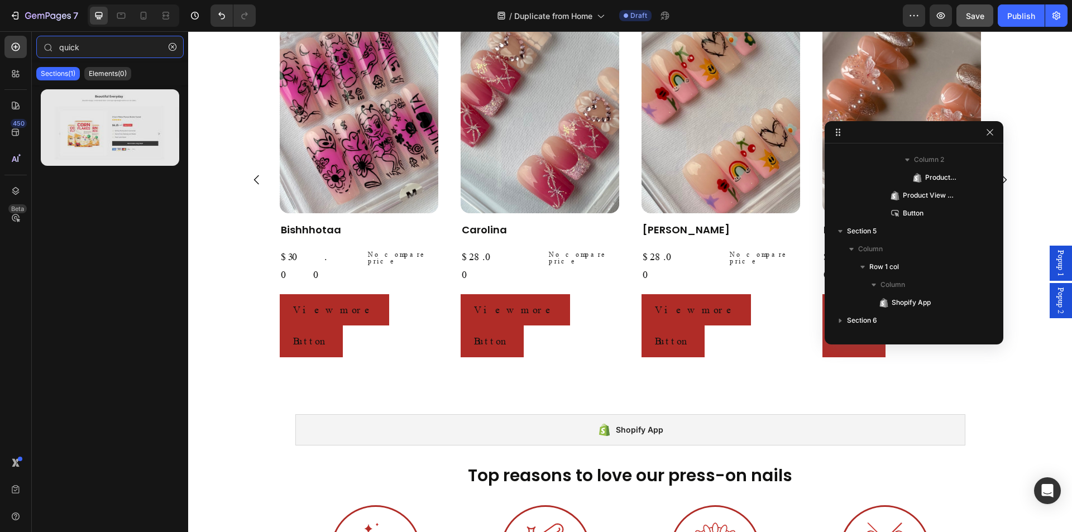
type input "quick"
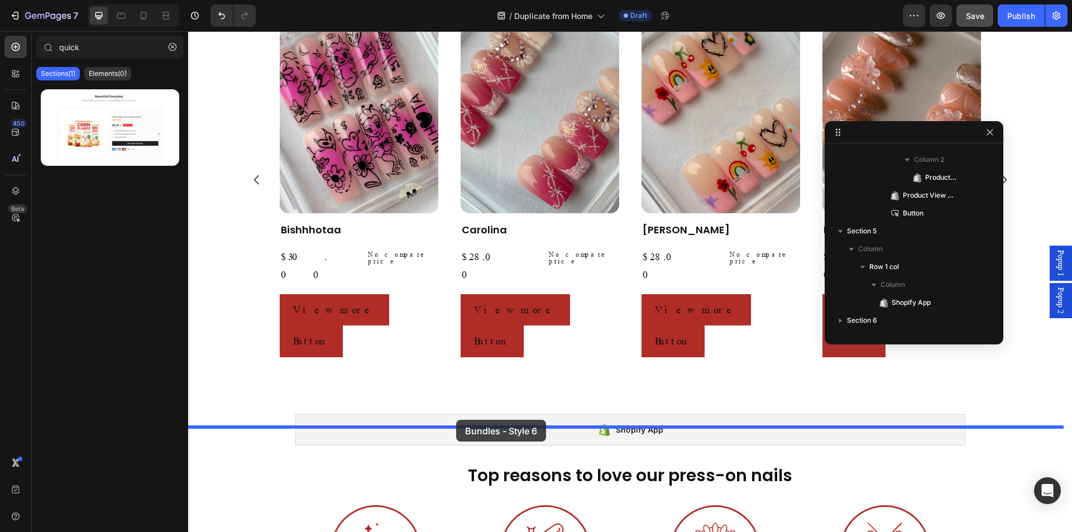
drag, startPoint x: 268, startPoint y: 161, endPoint x: 456, endPoint y: 420, distance: 320.6
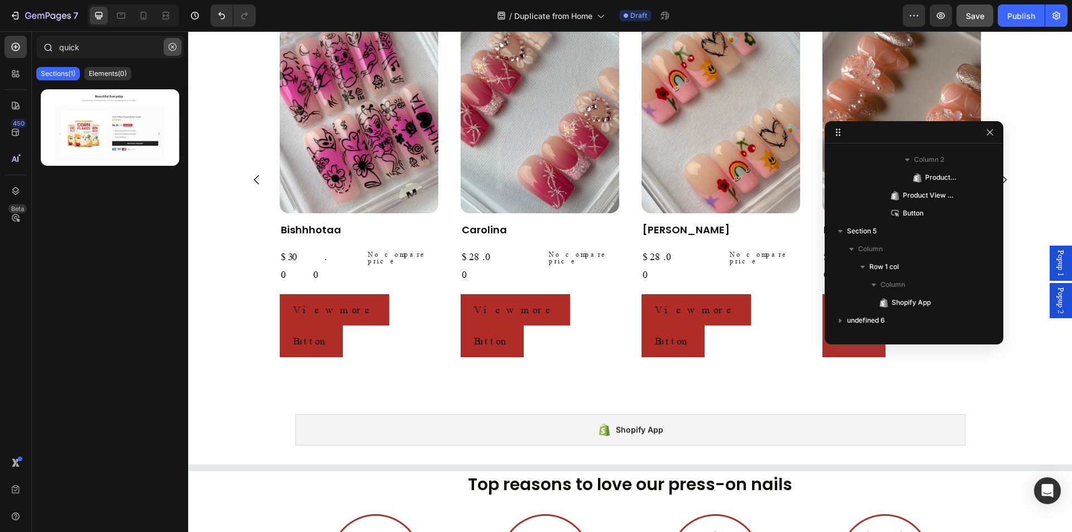
click at [171, 50] on icon "button" at bounding box center [173, 47] width 8 height 8
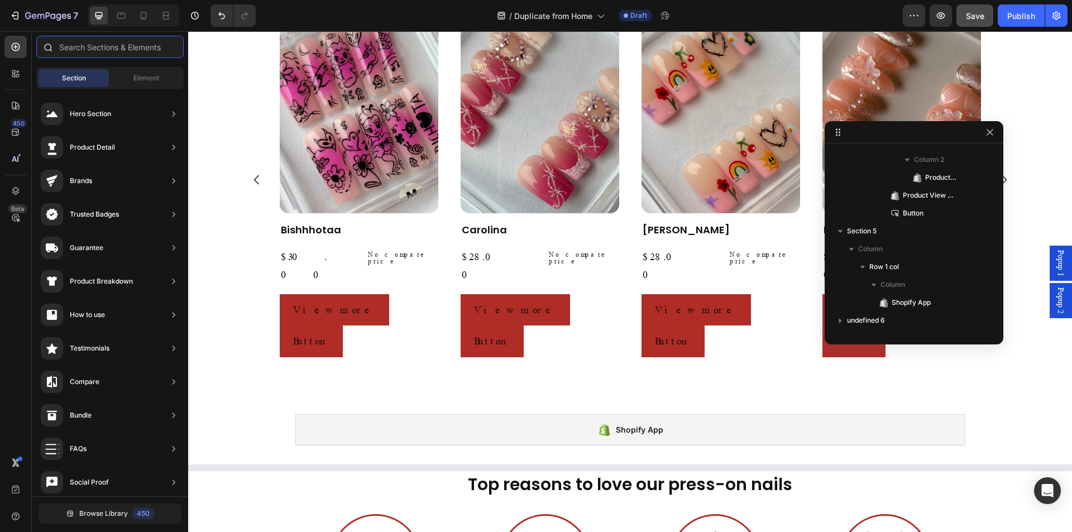
click at [106, 46] on input "text" at bounding box center [109, 47] width 147 height 22
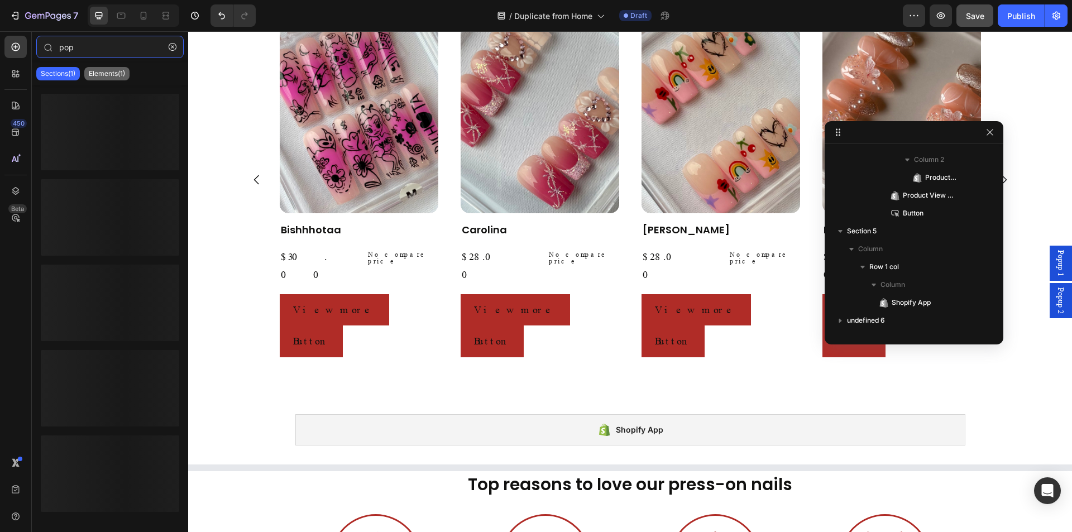
type input "pop"
click at [105, 74] on p "Elements(1)" at bounding box center [107, 73] width 36 height 9
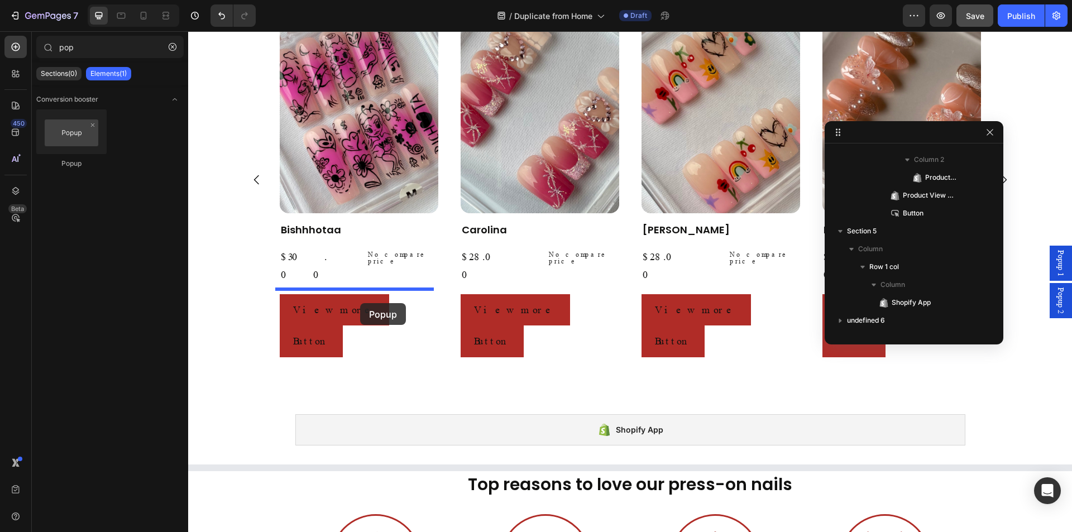
drag, startPoint x: 268, startPoint y: 174, endPoint x: 360, endPoint y: 303, distance: 158.6
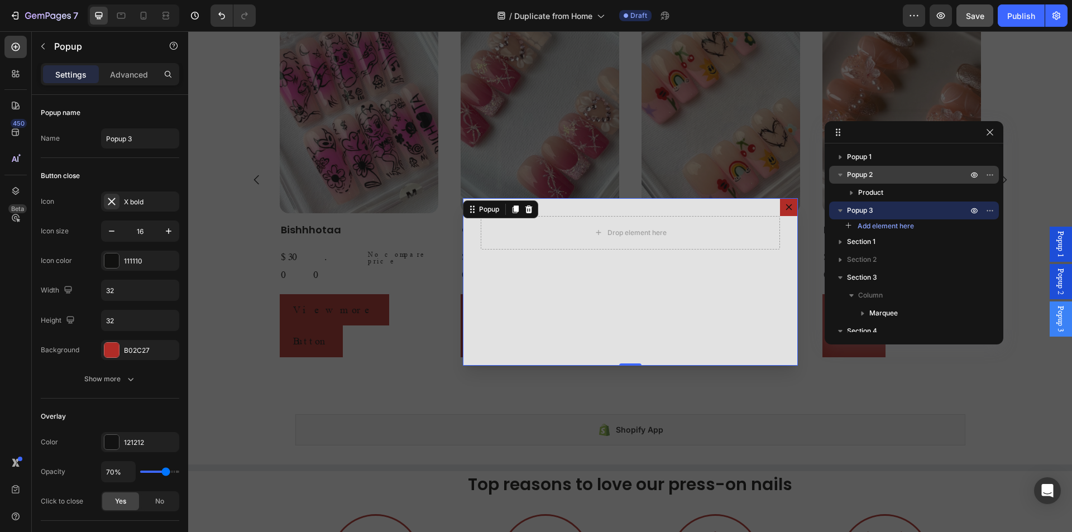
click at [785, 213] on button "Dialog content" at bounding box center [789, 207] width 18 height 18
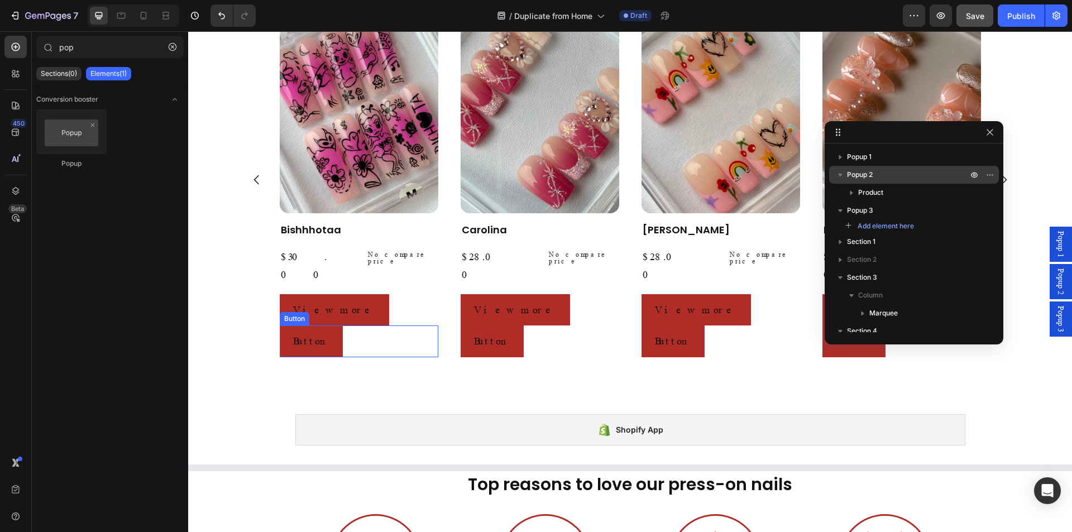
drag, startPoint x: 1046, startPoint y: 325, endPoint x: 303, endPoint y: 322, distance: 742.9
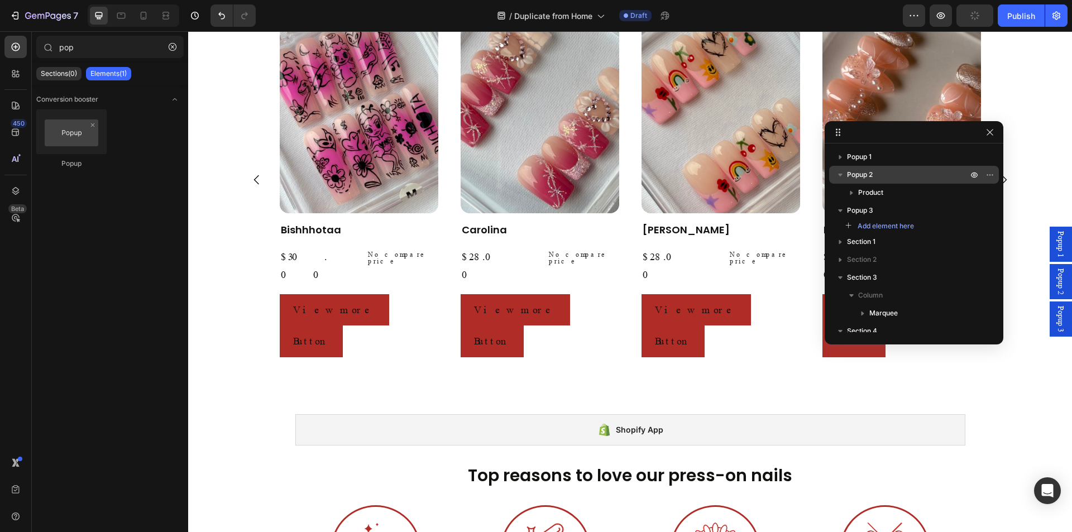
click at [1056, 319] on span "Popup 3" at bounding box center [1061, 319] width 11 height 26
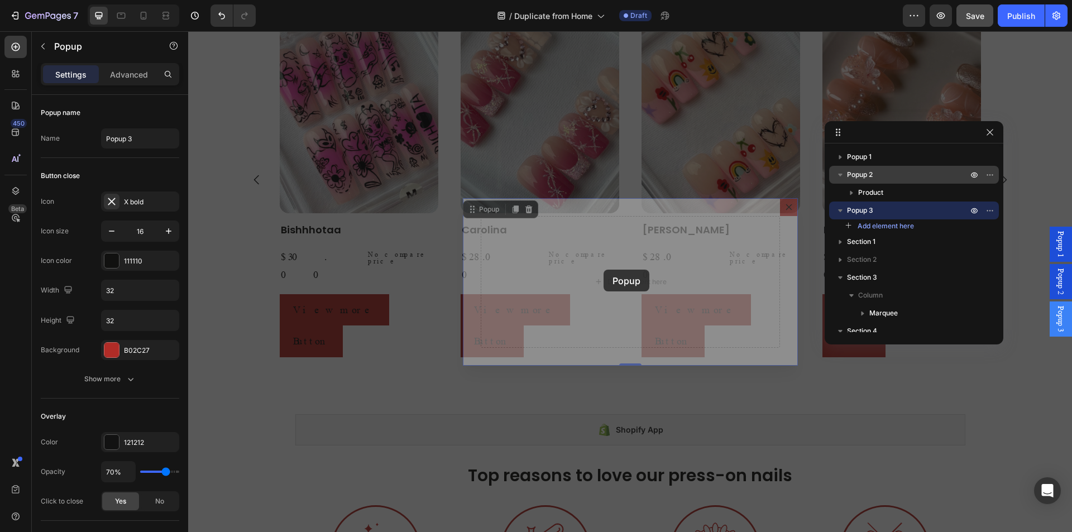
drag, startPoint x: 474, startPoint y: 218, endPoint x: 517, endPoint y: 270, distance: 67.5
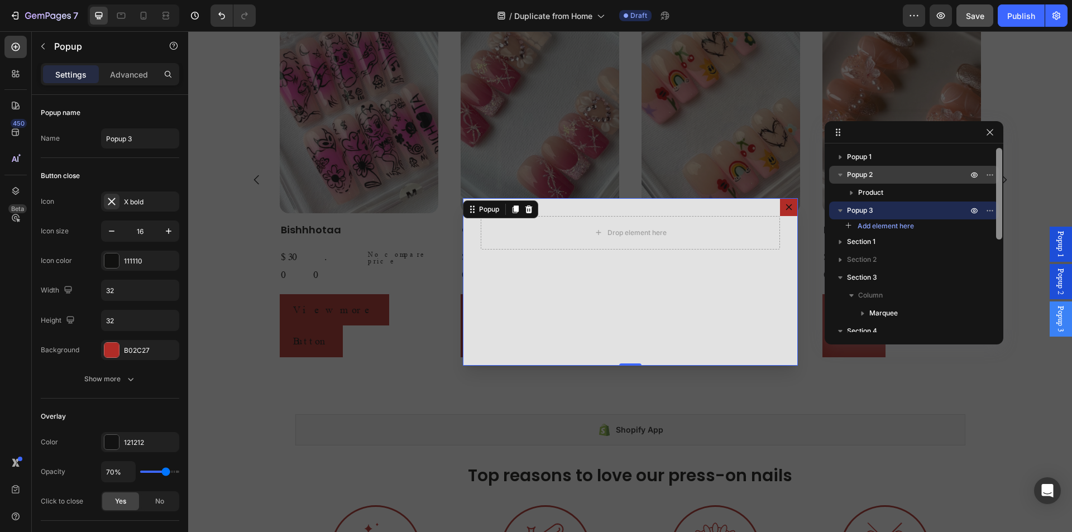
click at [999, 212] on div at bounding box center [999, 194] width 6 height 92
click at [993, 211] on icon "button" at bounding box center [992, 210] width 1 height 1
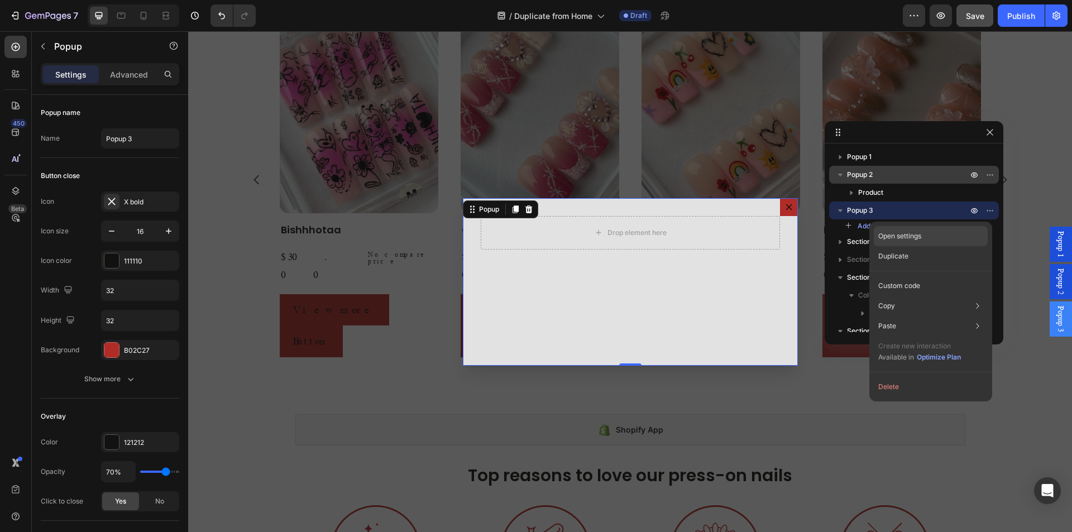
click at [955, 240] on div "Open settings" at bounding box center [931, 236] width 114 height 20
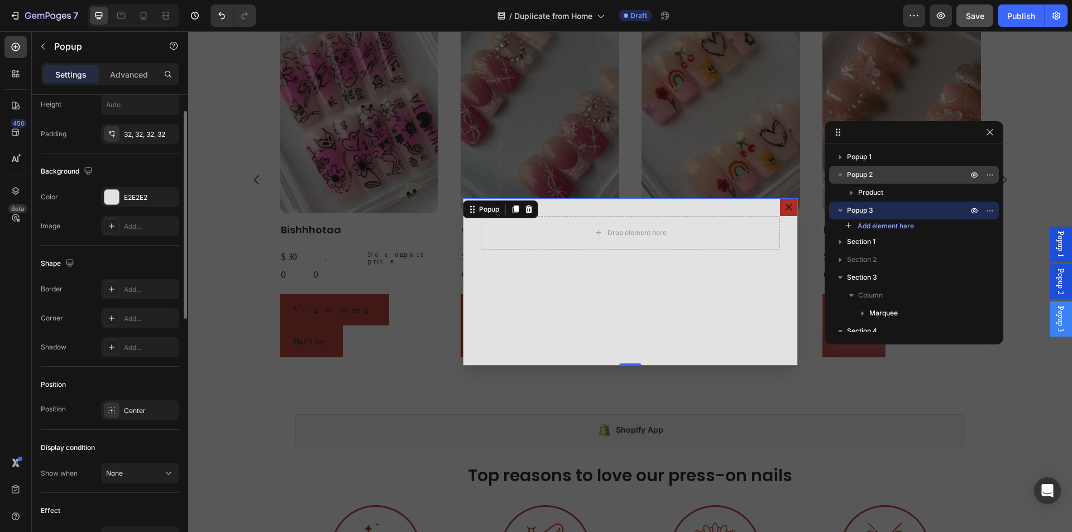
scroll to position [588, 0]
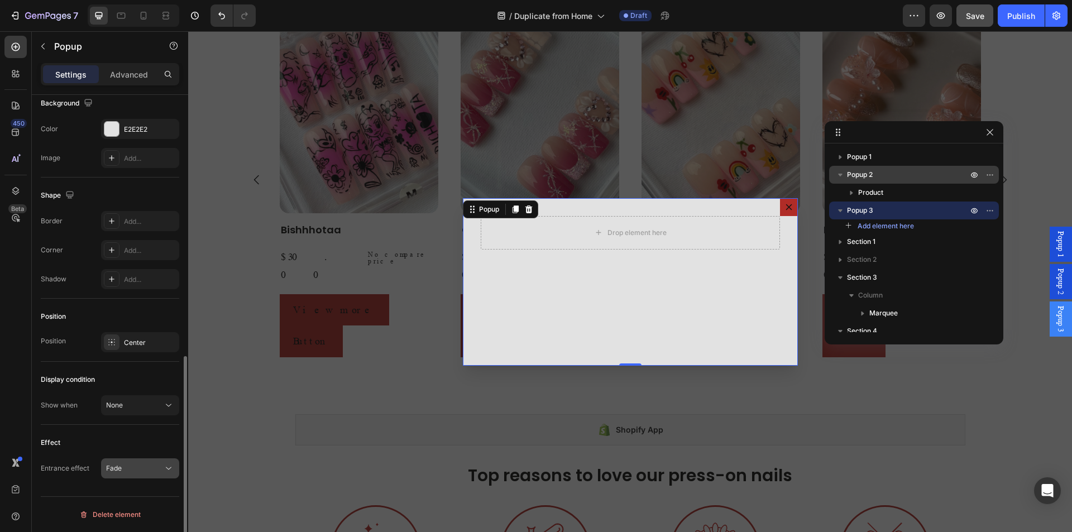
click at [168, 473] on icon at bounding box center [168, 468] width 11 height 11
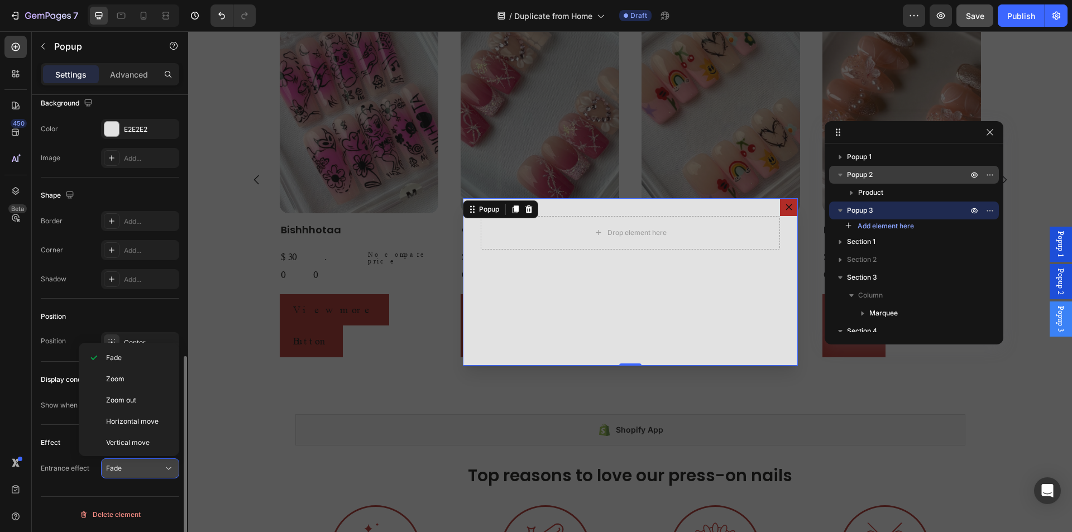
click at [168, 473] on icon at bounding box center [168, 468] width 11 height 11
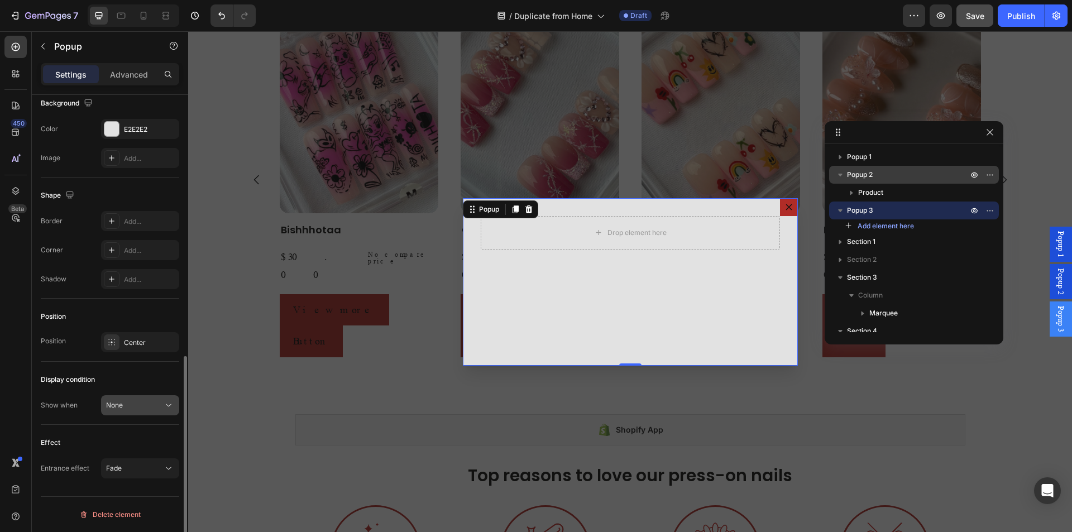
click at [158, 404] on div "None" at bounding box center [134, 405] width 57 height 10
click at [115, 78] on p "Advanced" at bounding box center [129, 75] width 38 height 12
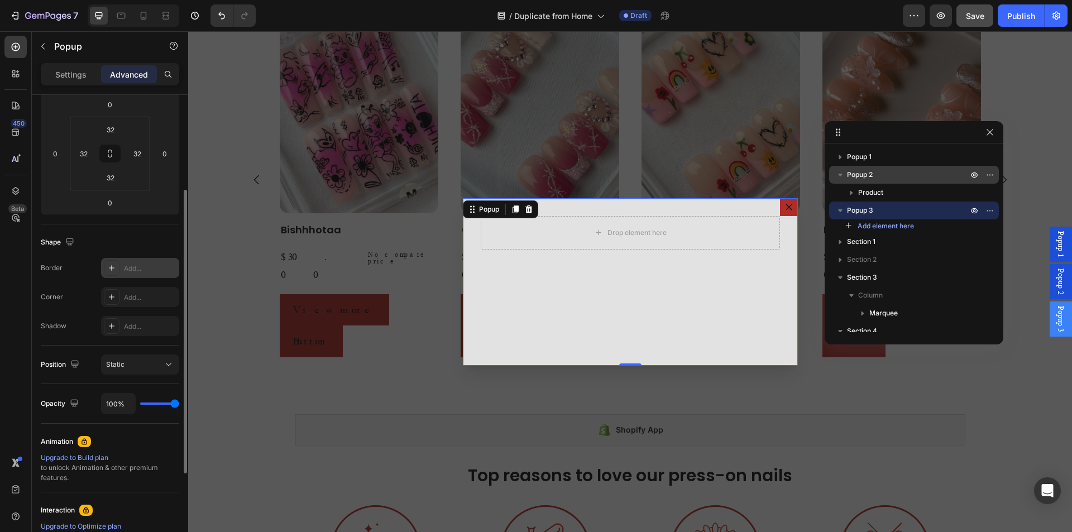
scroll to position [0, 0]
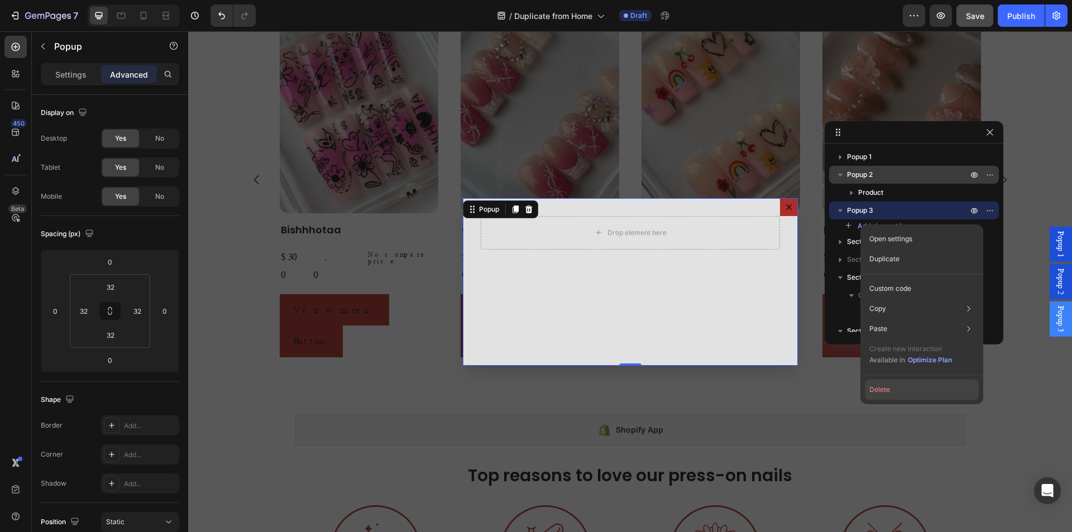
click at [879, 394] on button "Delete" at bounding box center [922, 390] width 114 height 20
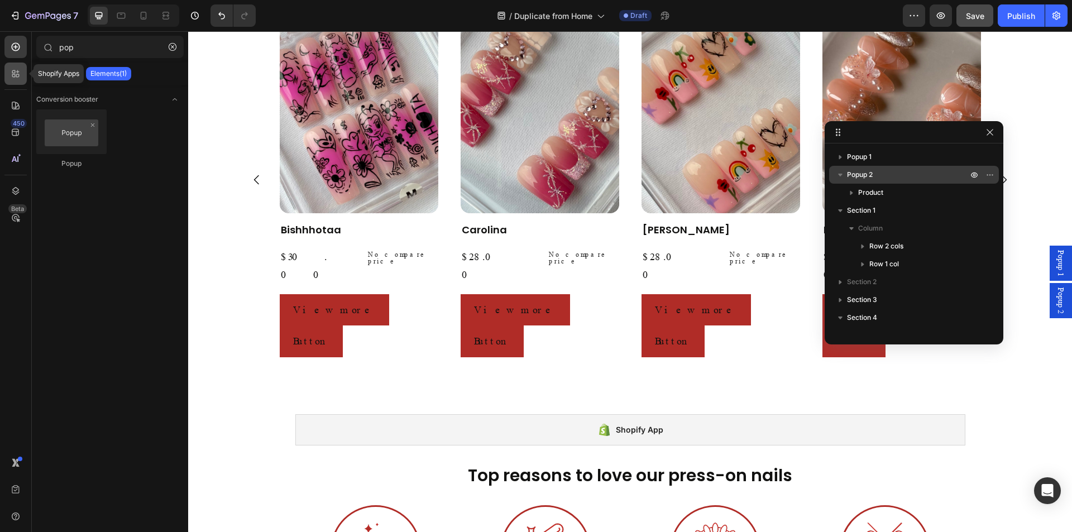
click at [21, 84] on div at bounding box center [15, 74] width 22 height 22
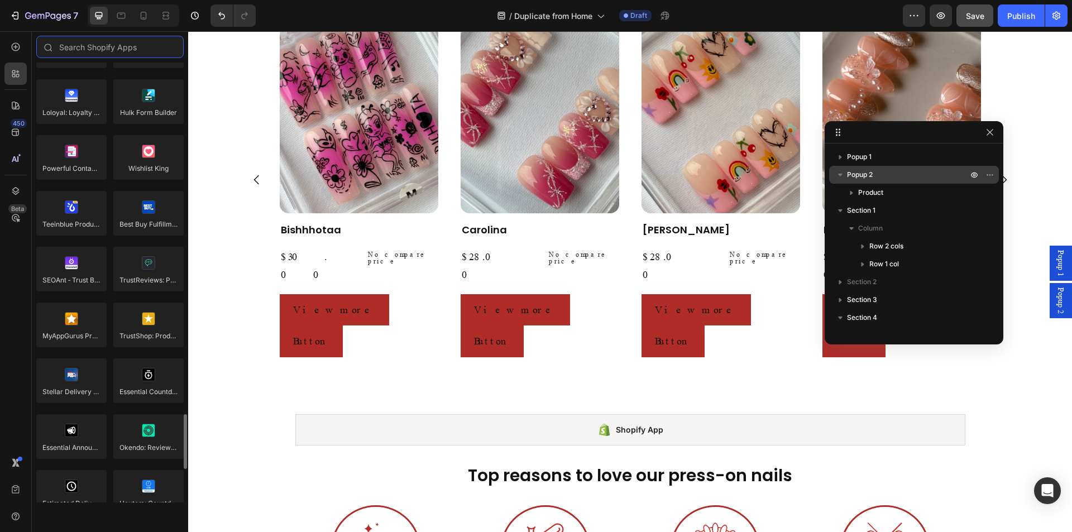
scroll to position [3091, 0]
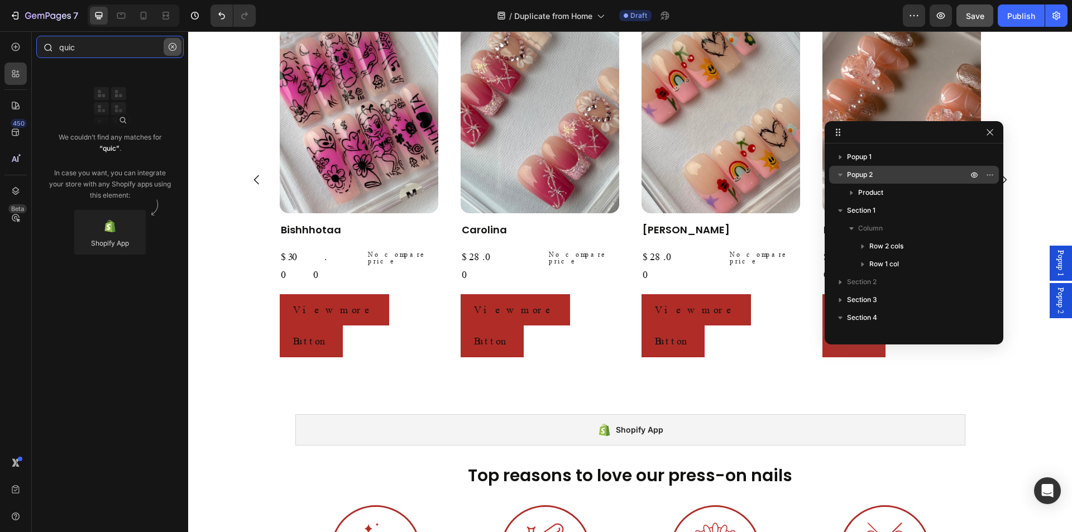
type input "quic"
click at [167, 50] on button "button" at bounding box center [173, 47] width 18 height 18
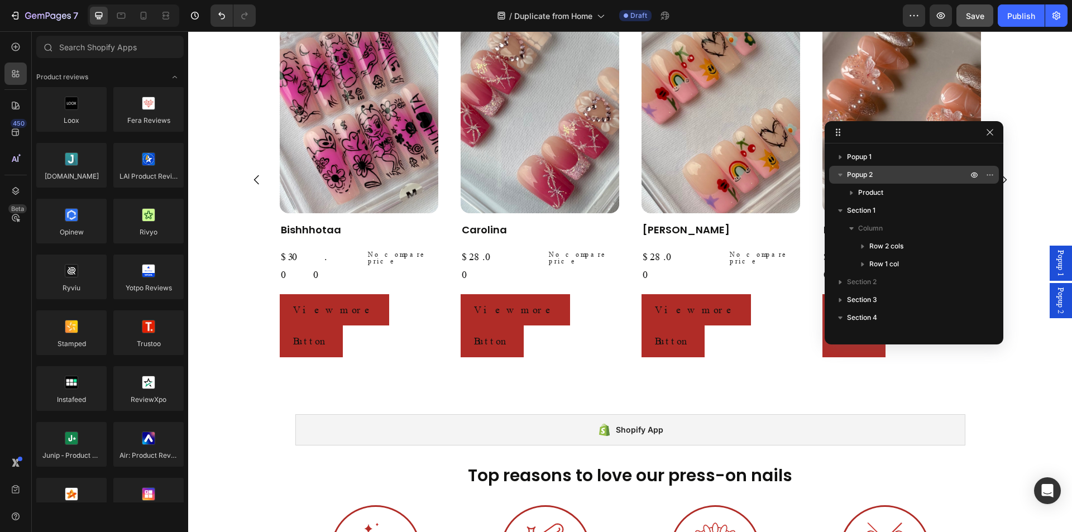
click at [1056, 294] on span "Popup 2" at bounding box center [1061, 301] width 11 height 26
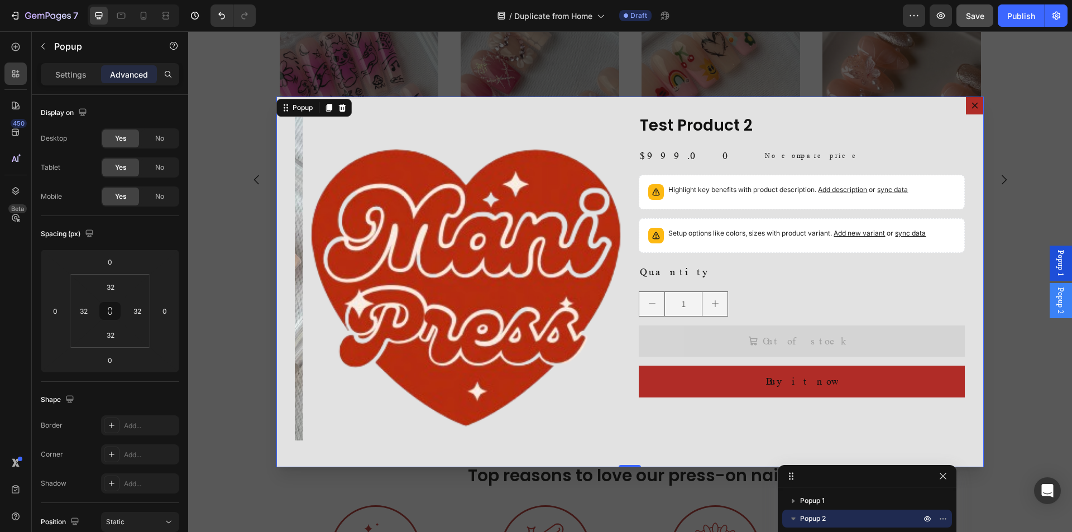
drag, startPoint x: 953, startPoint y: 140, endPoint x: 906, endPoint y: 518, distance: 381.6
click at [562, 229] on div "Dialog body" at bounding box center [458, 278] width 326 height 326
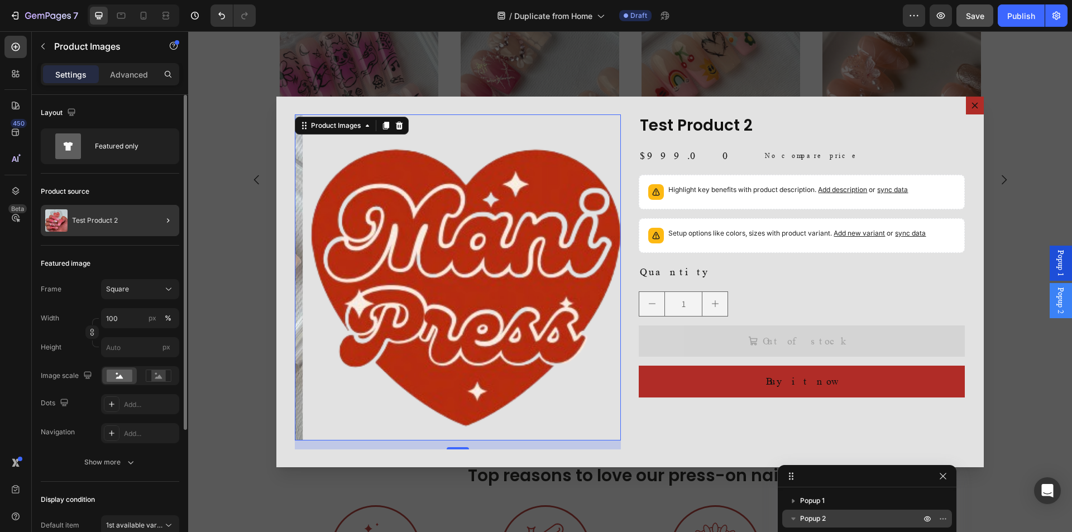
click at [152, 226] on div at bounding box center [163, 220] width 31 height 31
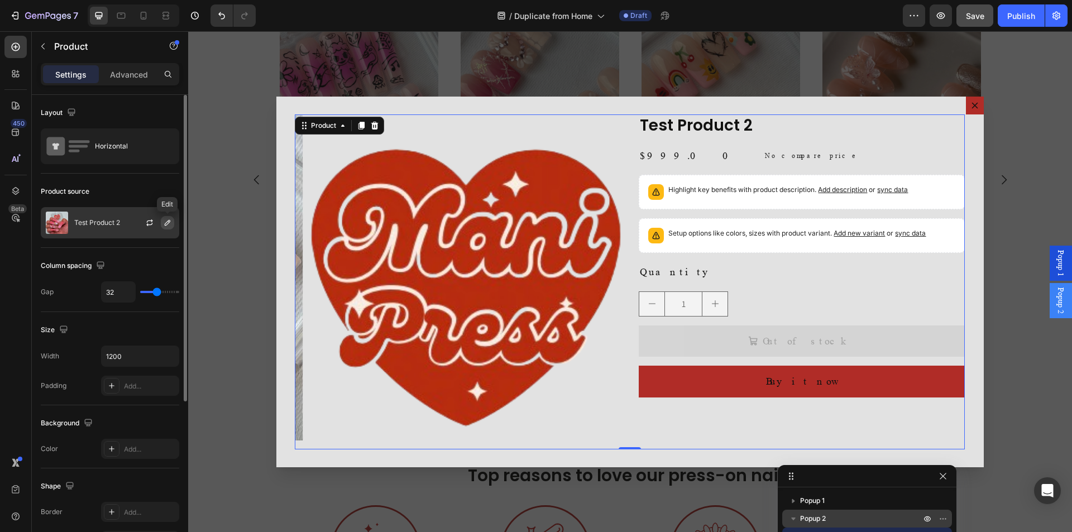
click at [168, 225] on icon "button" at bounding box center [167, 222] width 9 height 9
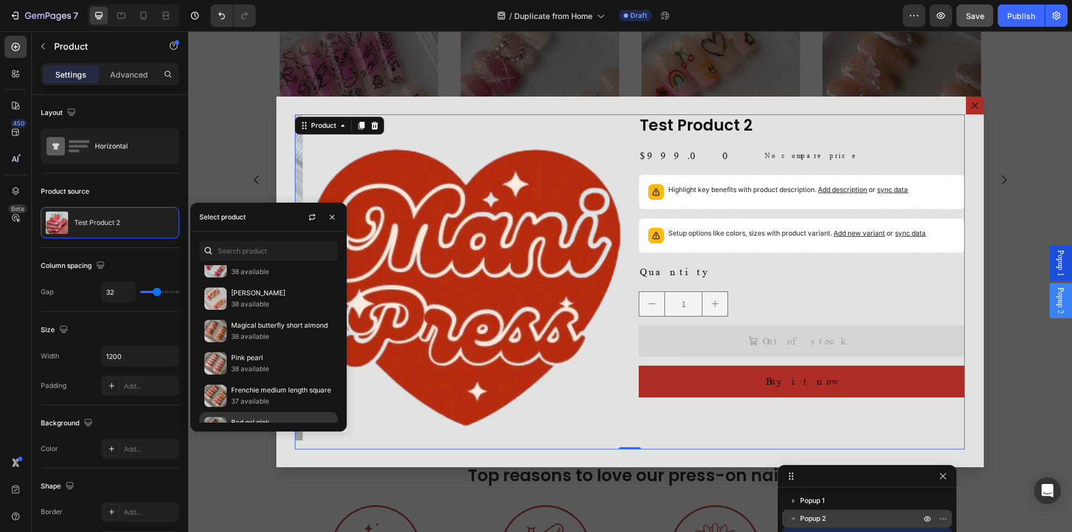
scroll to position [0, 0]
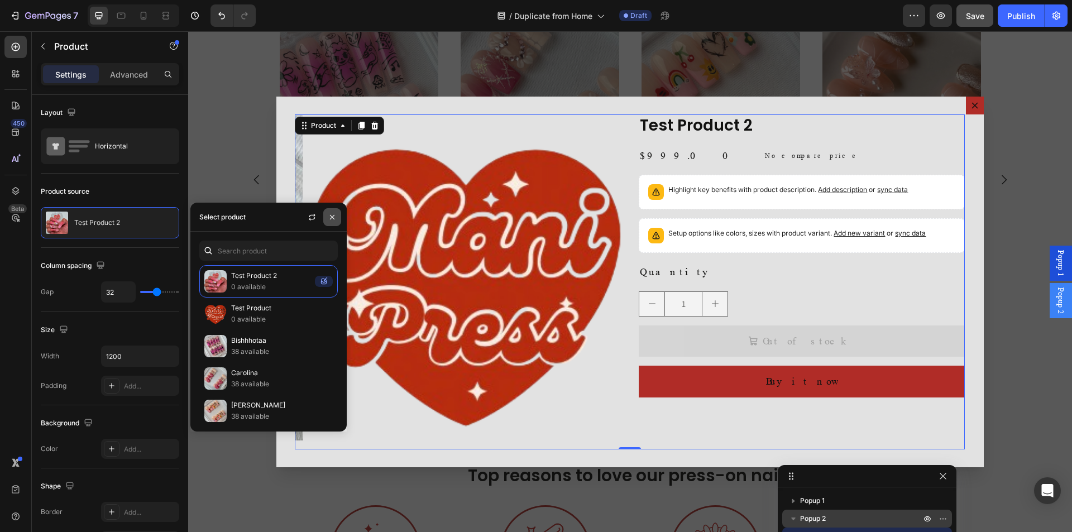
click at [333, 218] on icon "button" at bounding box center [332, 217] width 9 height 9
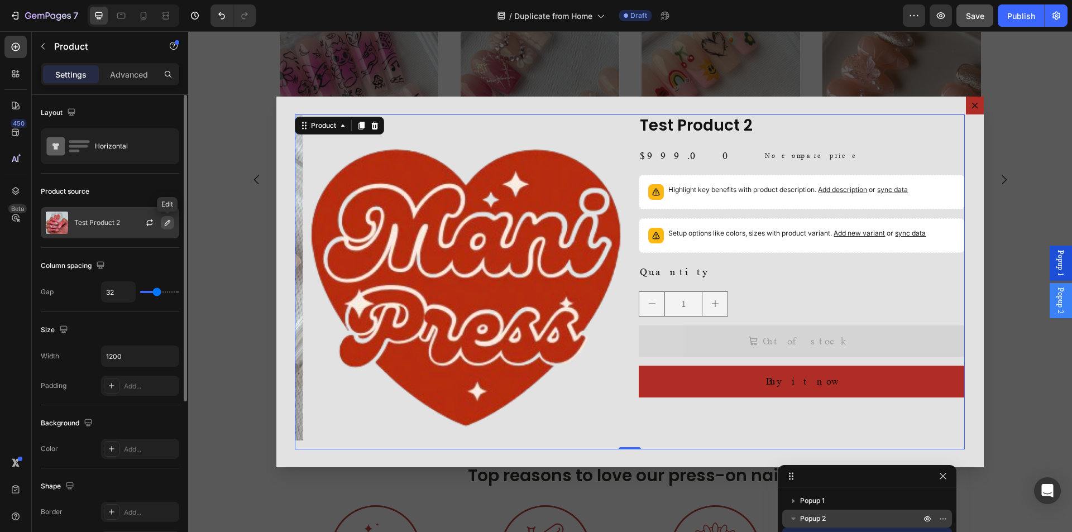
click at [166, 226] on icon "button" at bounding box center [167, 222] width 9 height 9
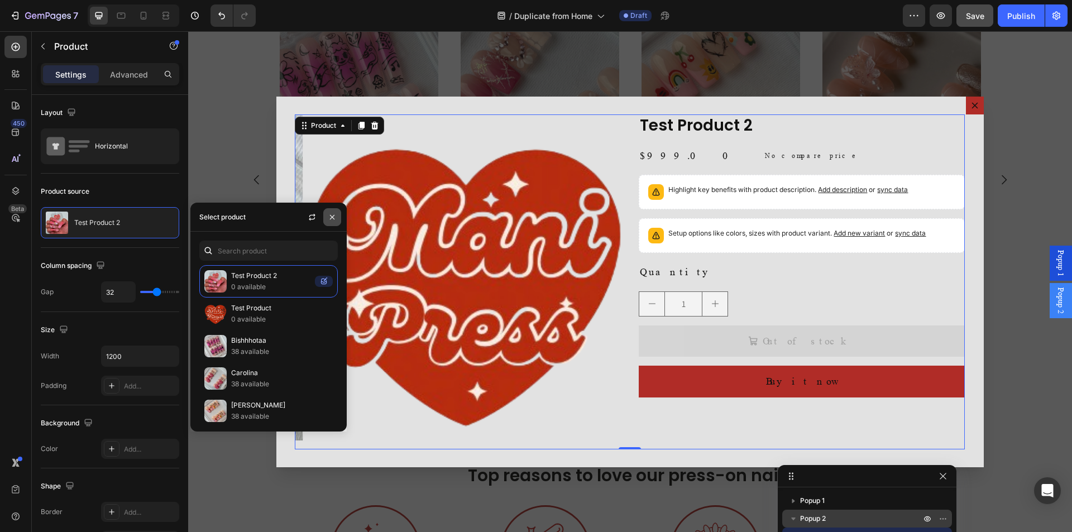
click at [336, 218] on icon "button" at bounding box center [332, 217] width 9 height 9
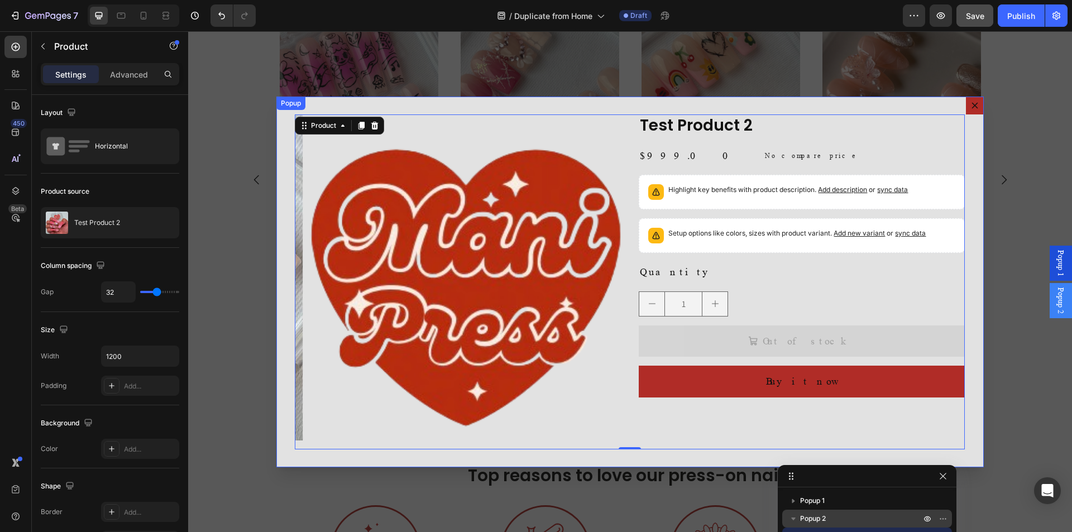
drag, startPoint x: 969, startPoint y: 104, endPoint x: 890, endPoint y: 125, distance: 82.1
click at [971, 104] on icon "Dialog content" at bounding box center [975, 105] width 9 height 9
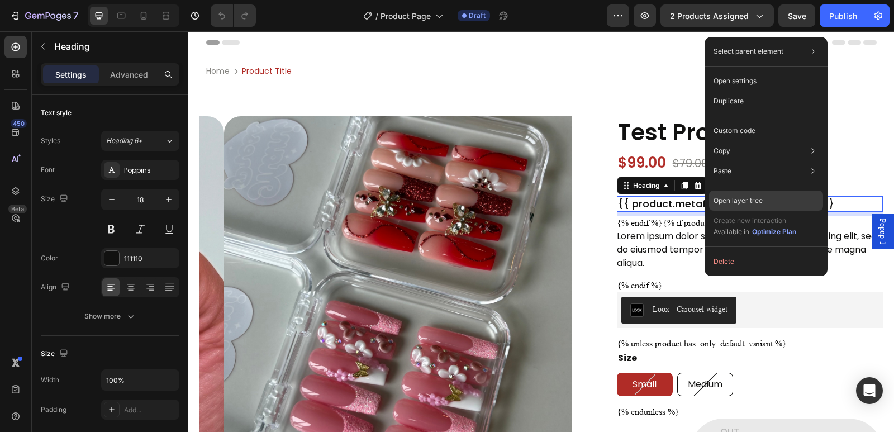
click at [779, 201] on div "Open layer tree" at bounding box center [766, 200] width 114 height 20
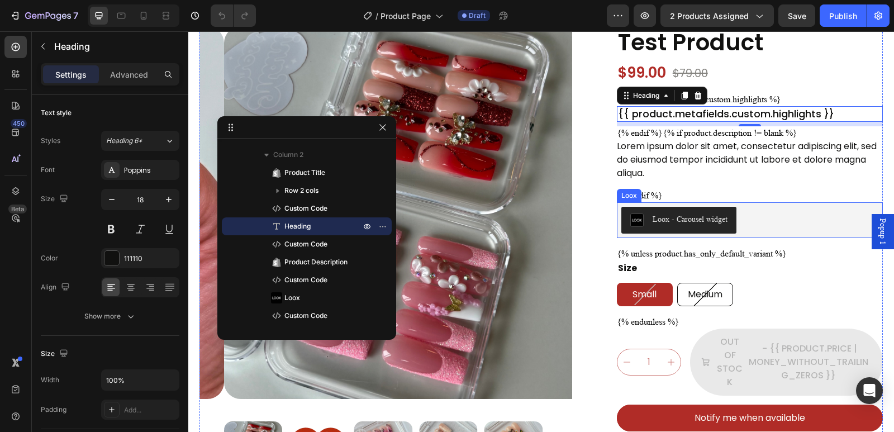
scroll to position [74, 0]
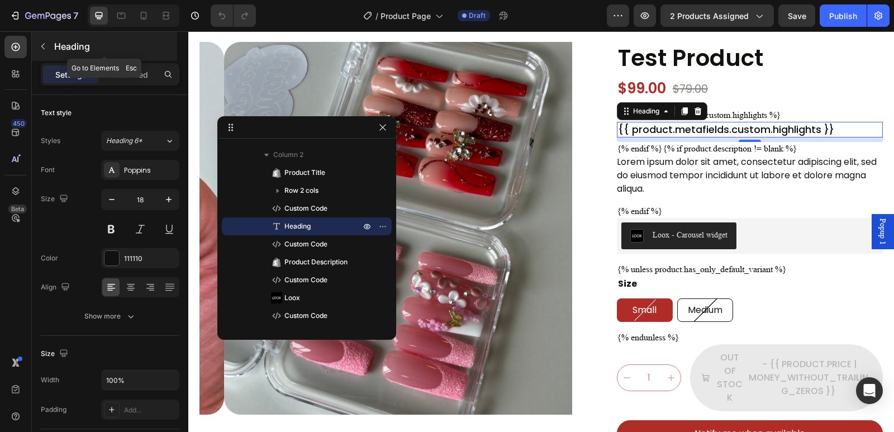
click at [60, 49] on p "Heading" at bounding box center [114, 46] width 121 height 13
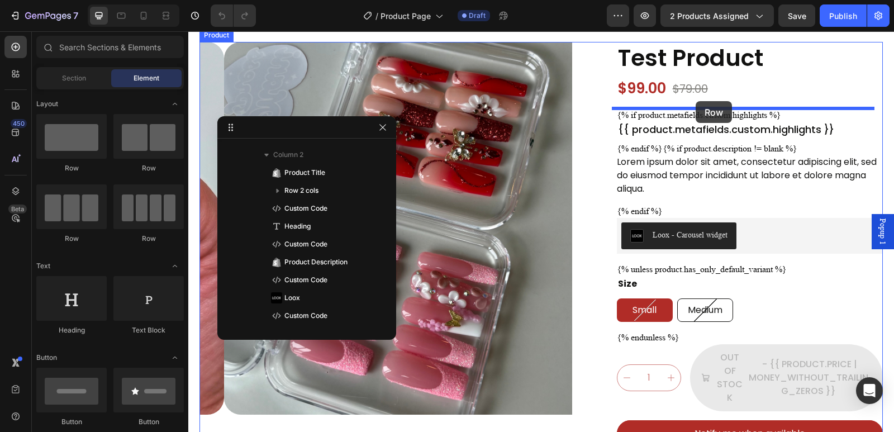
drag, startPoint x: 480, startPoint y: 200, endPoint x: 695, endPoint y: 101, distance: 237.2
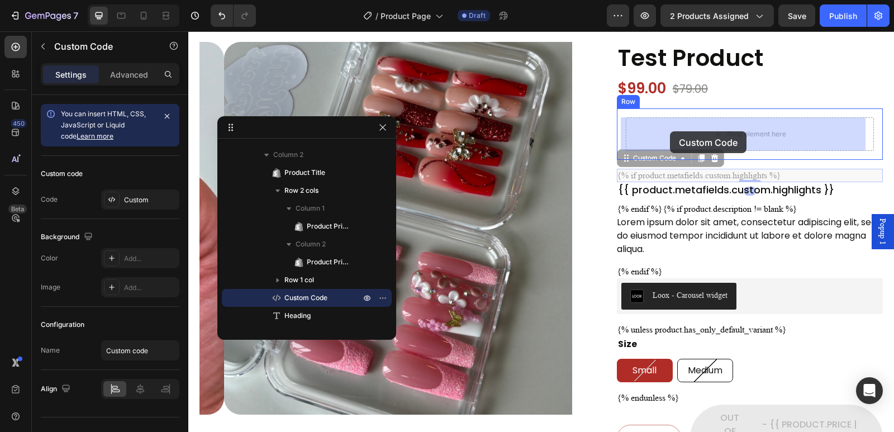
drag, startPoint x: 642, startPoint y: 162, endPoint x: 670, endPoint y: 133, distance: 39.9
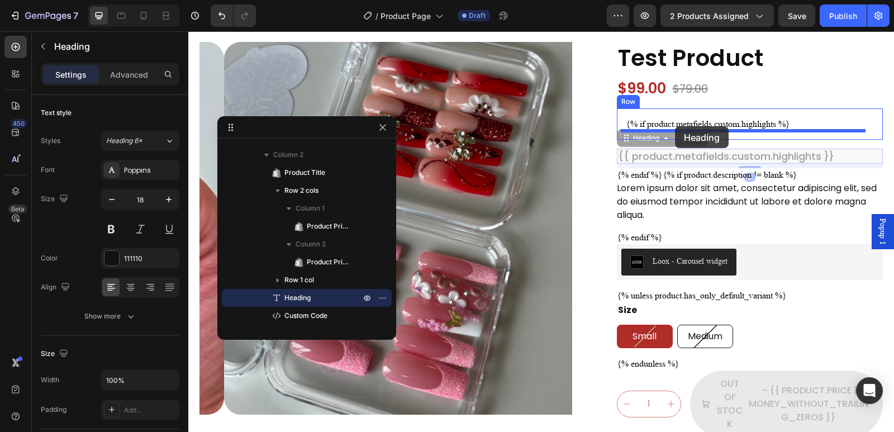
drag, startPoint x: 660, startPoint y: 127, endPoint x: 675, endPoint y: 126, distance: 15.1
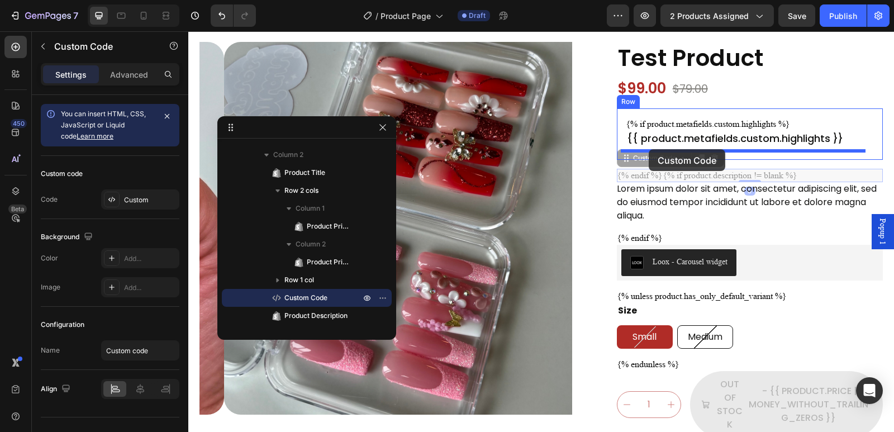
drag, startPoint x: 627, startPoint y: 161, endPoint x: 648, endPoint y: 149, distance: 24.3
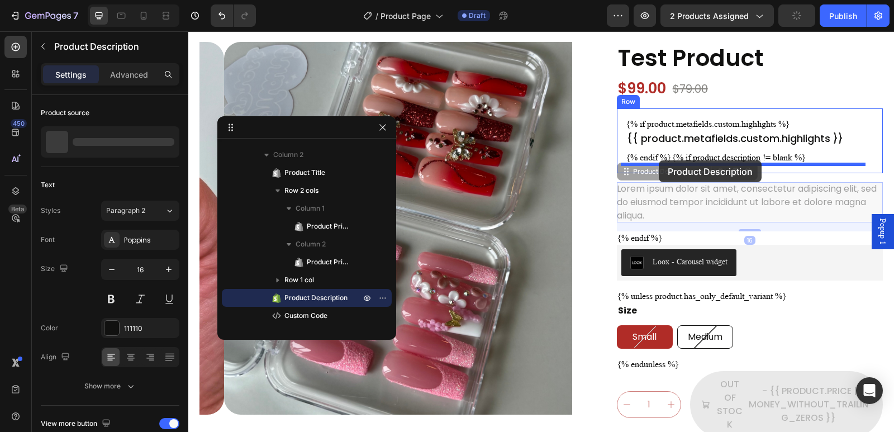
drag, startPoint x: 636, startPoint y: 179, endPoint x: 659, endPoint y: 160, distance: 29.4
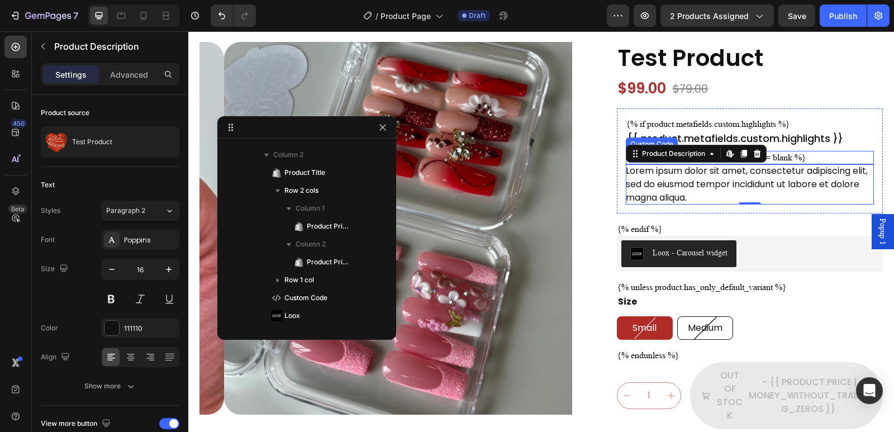
click at [827, 159] on div "{% endif %}{% if product.description != blank %}" at bounding box center [750, 157] width 248 height 13
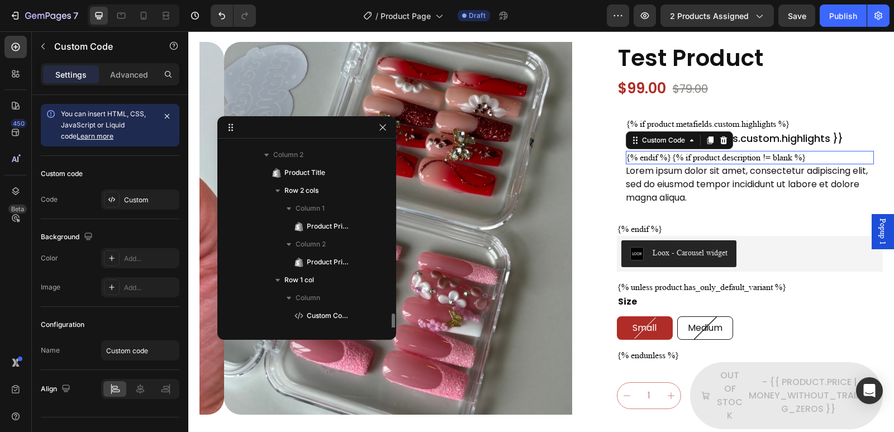
scroll to position [247, 0]
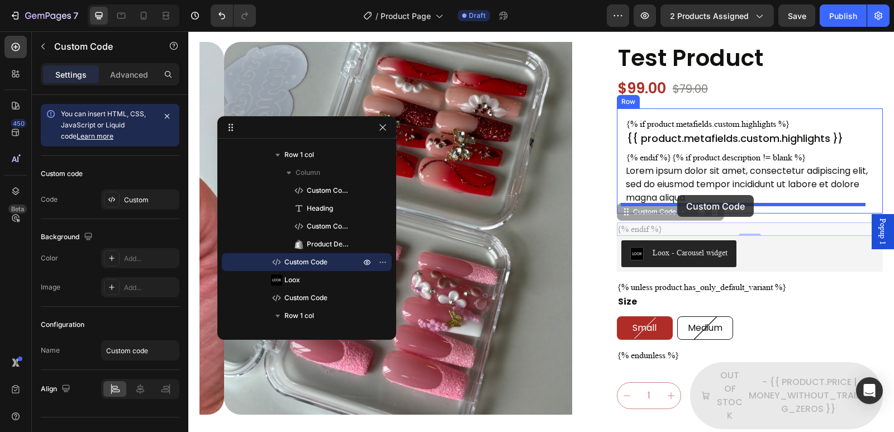
drag, startPoint x: 638, startPoint y: 220, endPoint x: 677, endPoint y: 195, distance: 46.5
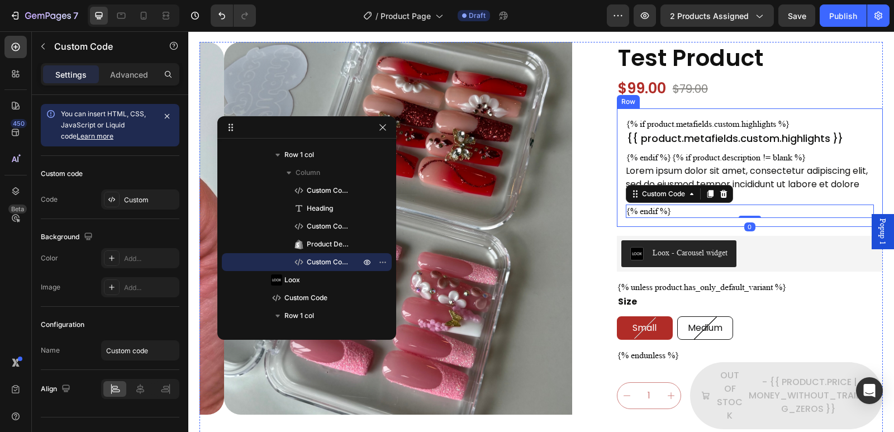
click at [694, 114] on div "{% if product.metafields.custom.highlights %} Custom Code {{ product.metafields…" at bounding box center [750, 167] width 266 height 118
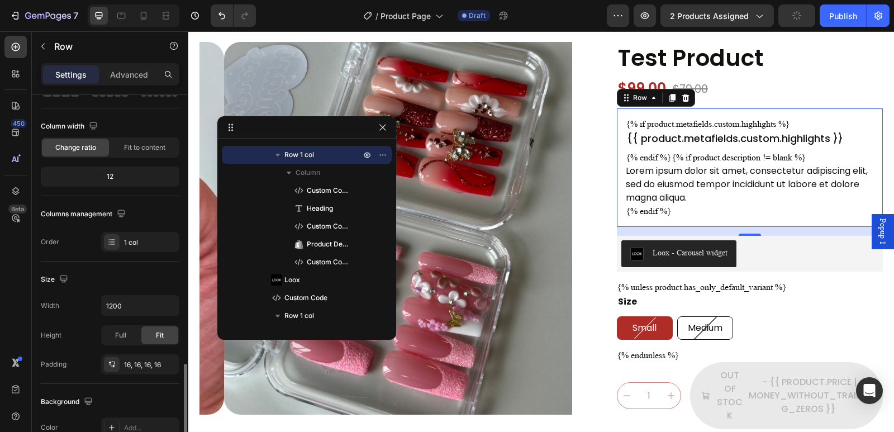
scroll to position [223, 0]
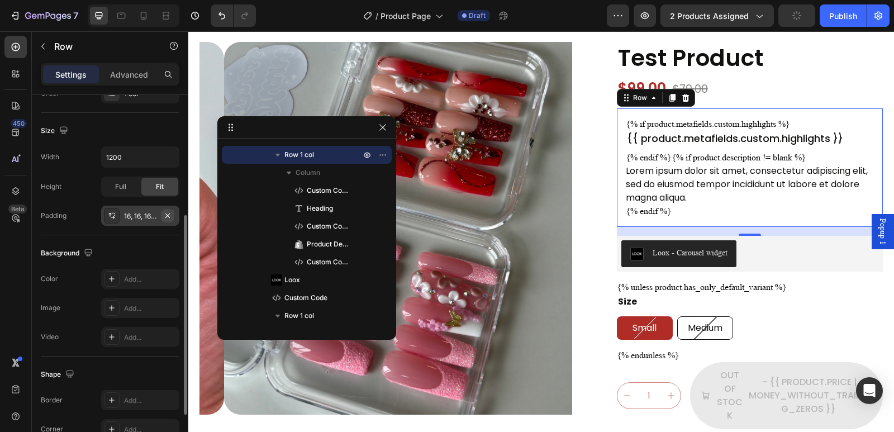
click at [171, 213] on icon "button" at bounding box center [167, 215] width 9 height 9
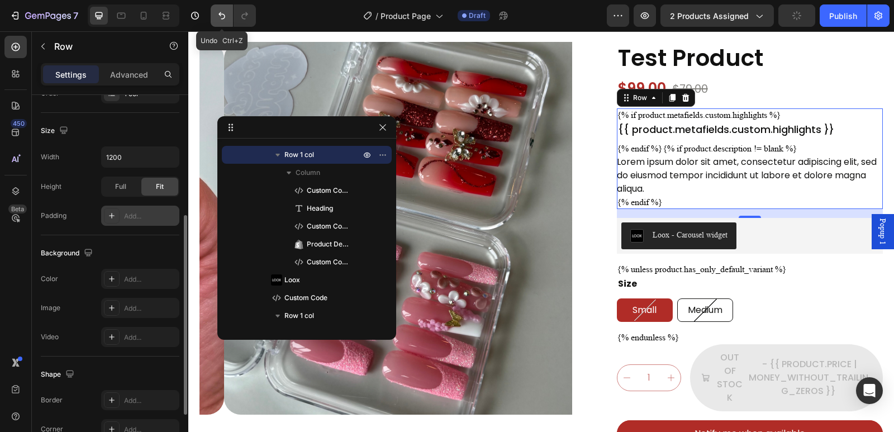
click at [222, 22] on button "Undo/Redo" at bounding box center [222, 15] width 22 height 22
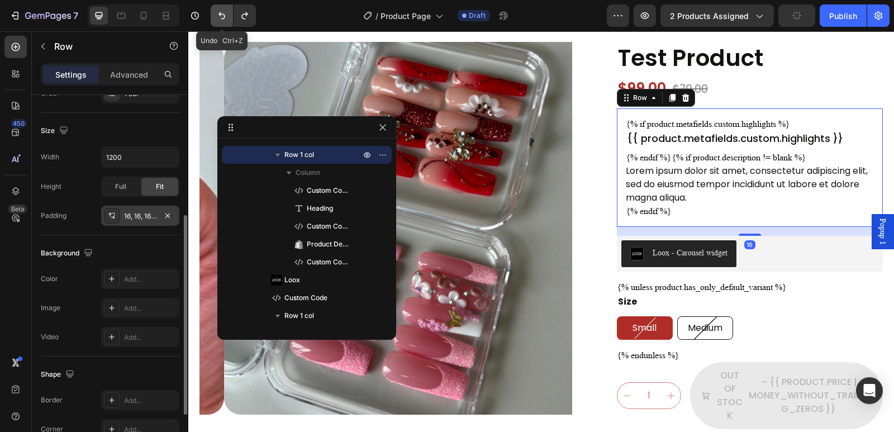
click at [222, 22] on button "Undo/Redo" at bounding box center [222, 15] width 22 height 22
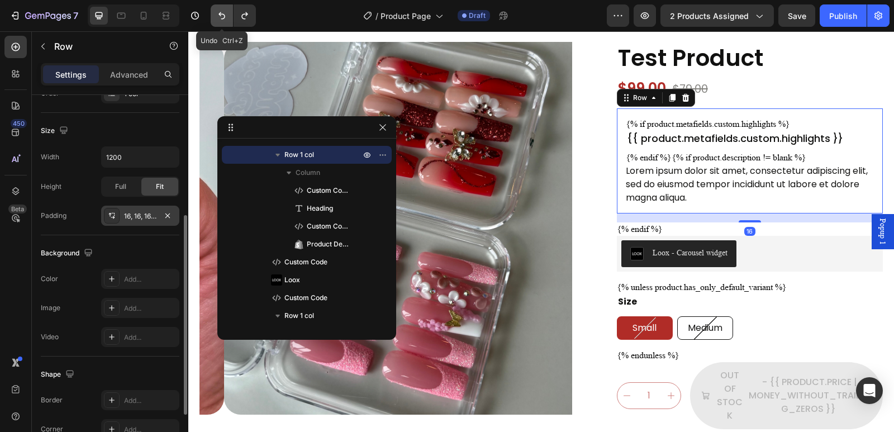
click at [222, 22] on button "Undo/Redo" at bounding box center [222, 15] width 22 height 22
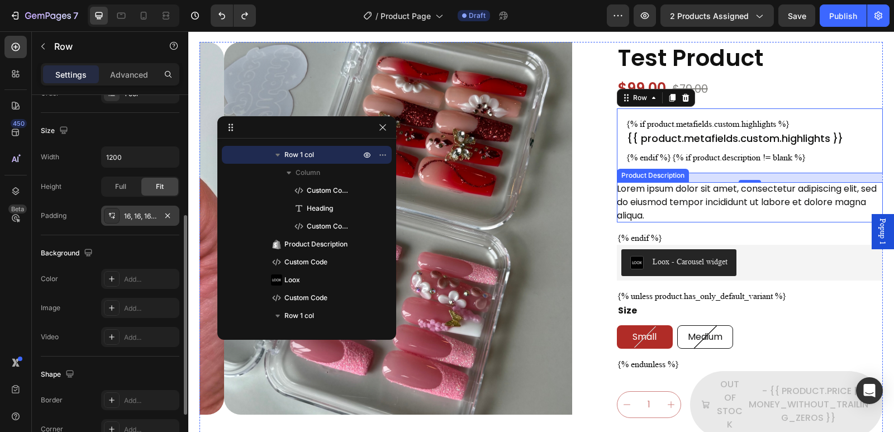
click at [719, 213] on div "Lorem ipsum dolor sit amet, consectetur adipiscing elit, sed do eiusmod tempor …" at bounding box center [750, 202] width 266 height 40
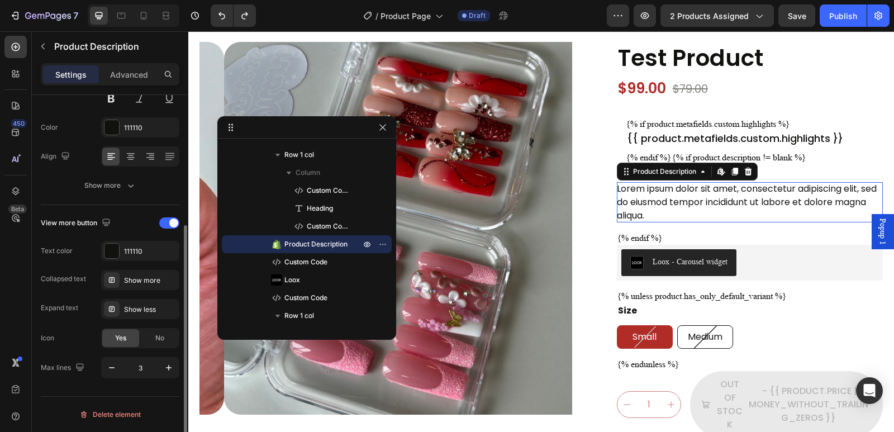
scroll to position [0, 0]
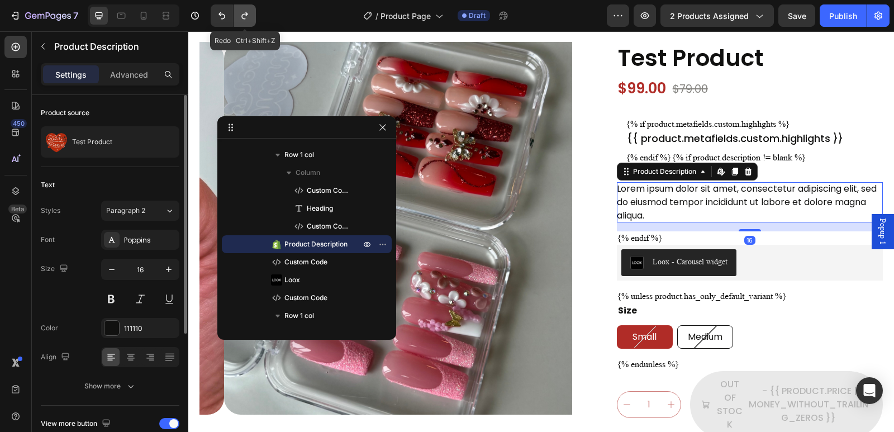
click at [250, 18] on icon "Undo/Redo" at bounding box center [244, 15] width 11 height 11
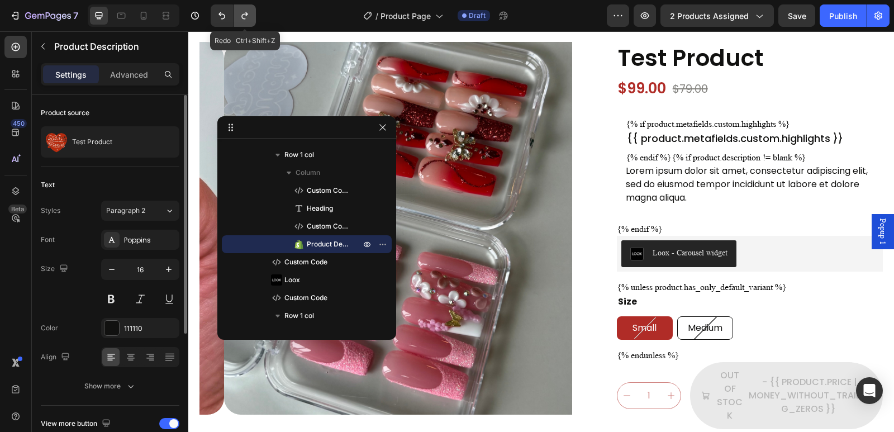
click at [250, 18] on icon "Undo/Redo" at bounding box center [244, 15] width 11 height 11
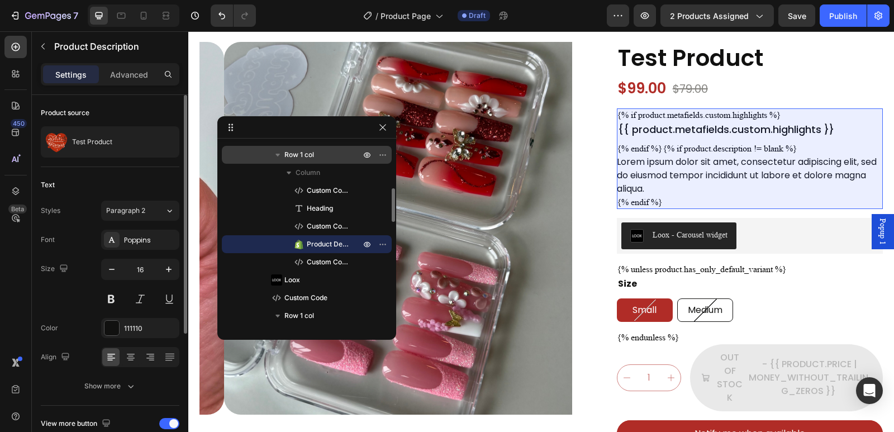
click at [307, 158] on span "Row 1 col" at bounding box center [299, 154] width 30 height 11
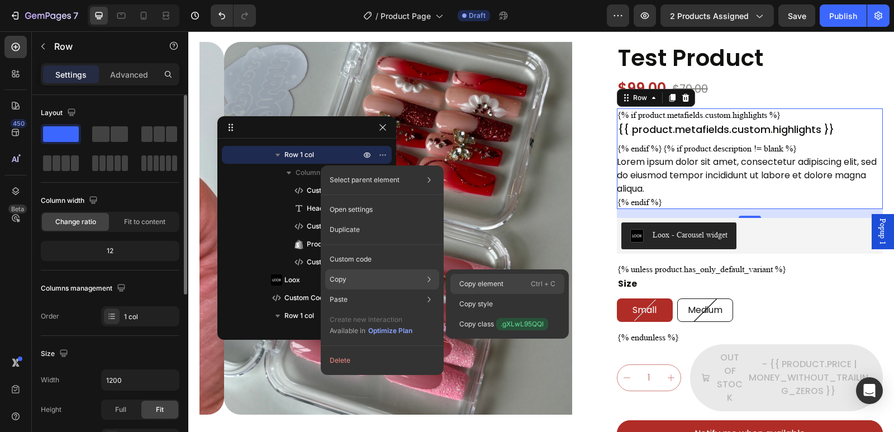
click at [497, 285] on p "Copy element" at bounding box center [481, 284] width 44 height 10
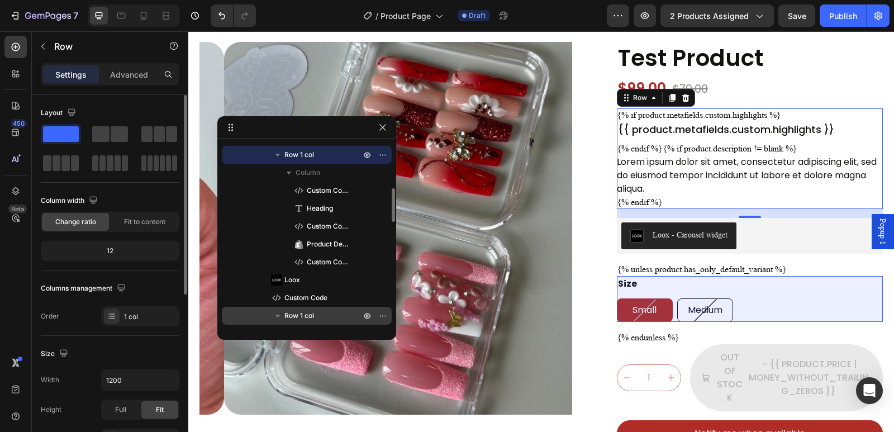
click at [278, 317] on icon "button" at bounding box center [277, 315] width 4 height 3
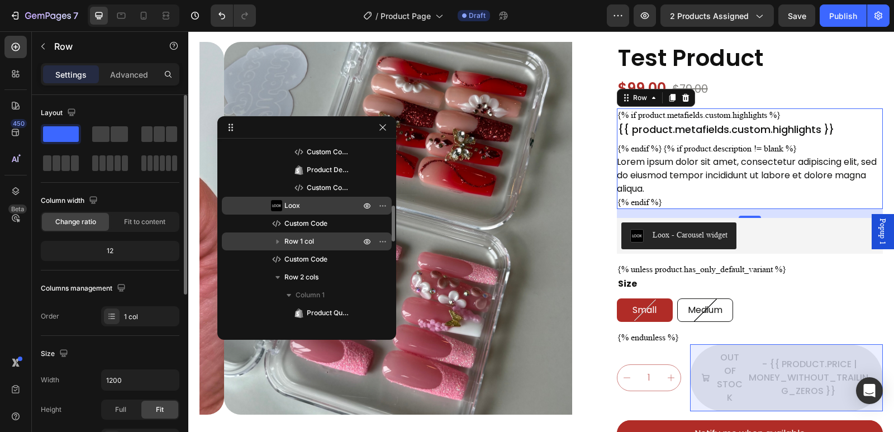
scroll to position [396, 0]
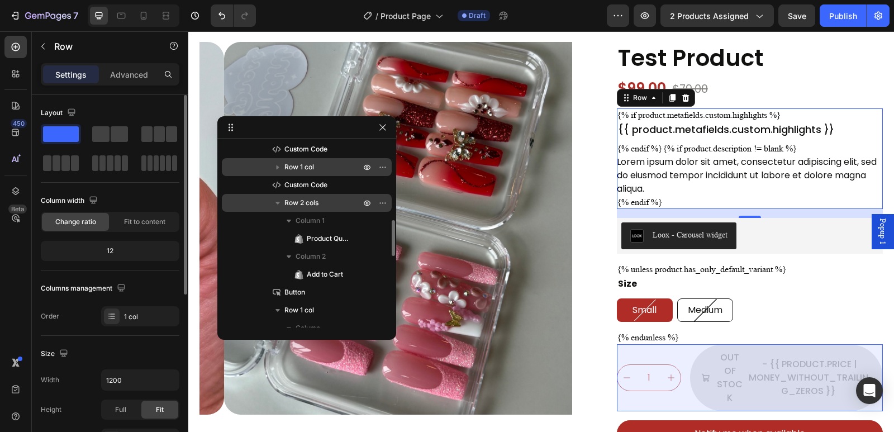
click at [278, 203] on icon "button" at bounding box center [277, 203] width 4 height 3
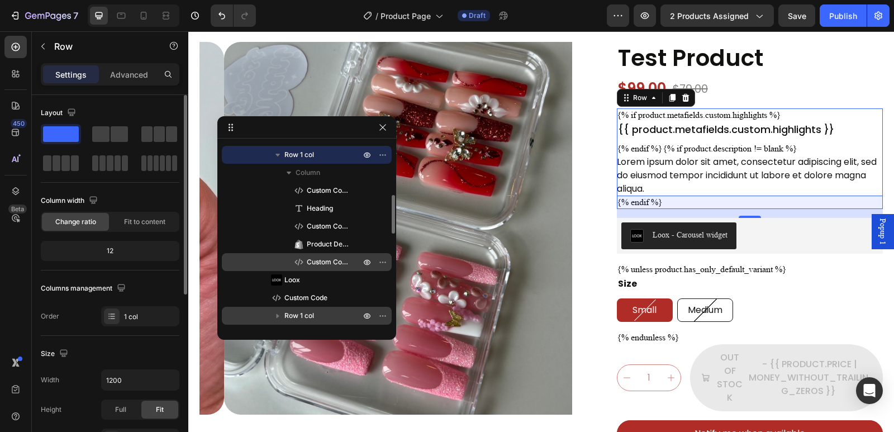
scroll to position [173, 0]
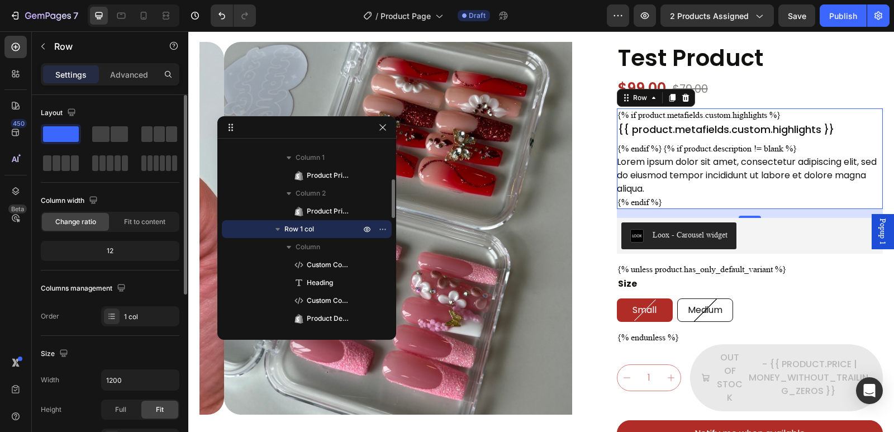
click at [282, 229] on icon "button" at bounding box center [277, 228] width 11 height 11
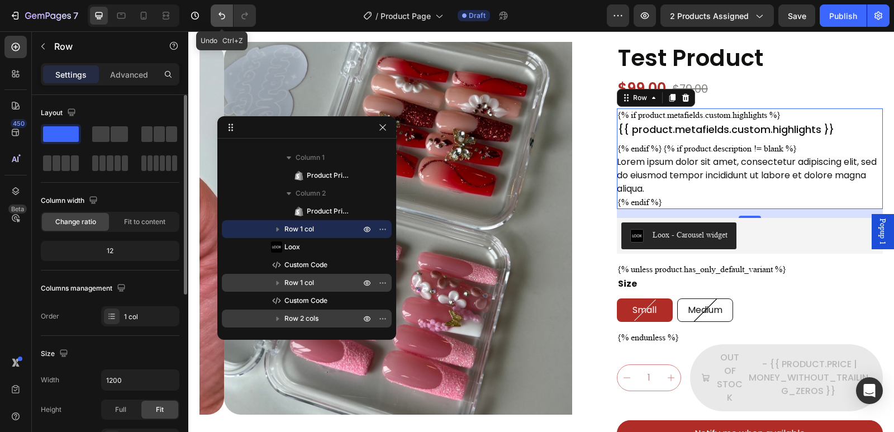
click at [222, 13] on icon "Undo/Redo" at bounding box center [221, 15] width 11 height 11
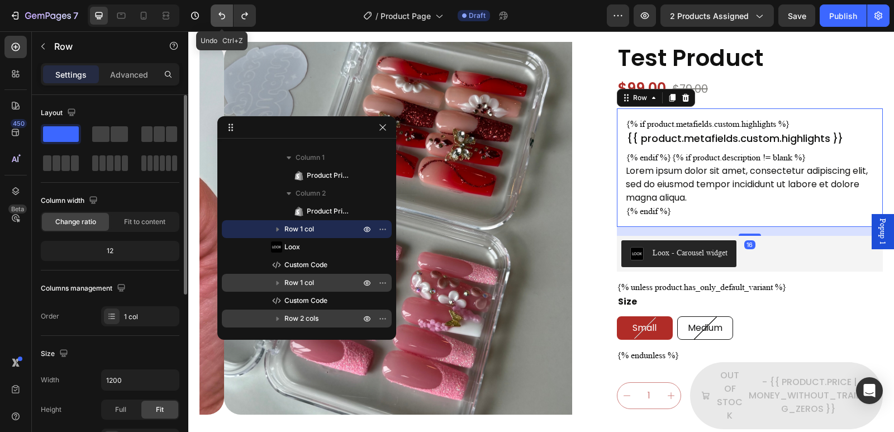
click at [222, 13] on icon "Undo/Redo" at bounding box center [221, 15] width 11 height 11
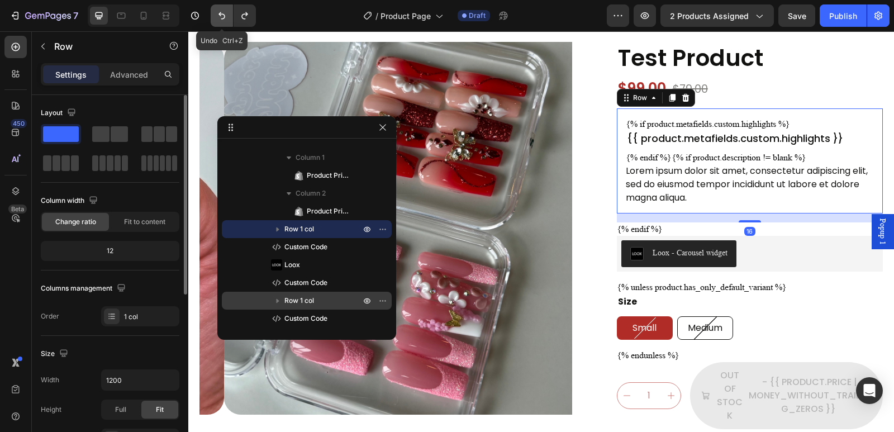
click at [222, 13] on icon "Undo/Redo" at bounding box center [221, 15] width 11 height 11
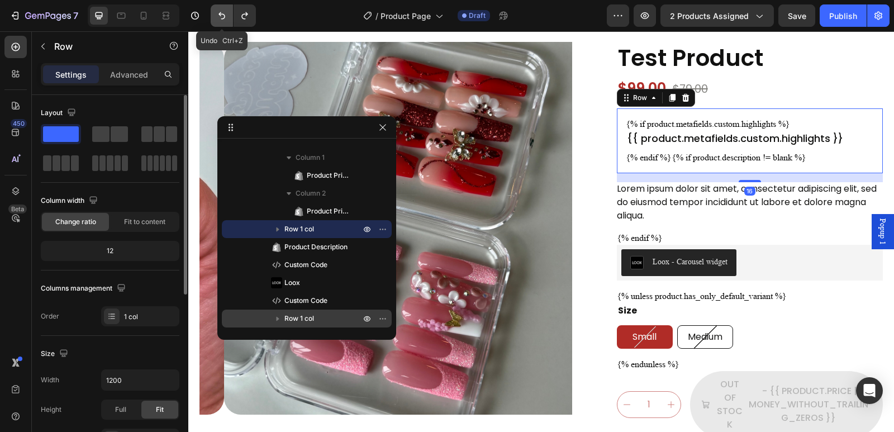
click at [222, 13] on icon "Undo/Redo" at bounding box center [221, 15] width 11 height 11
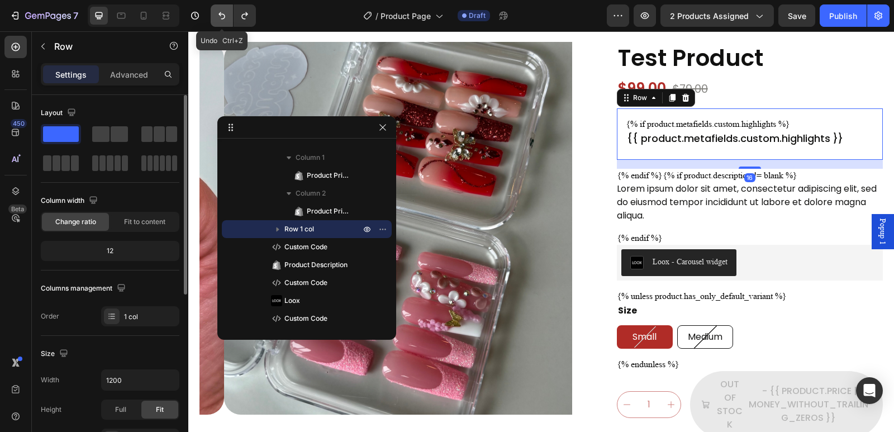
click at [222, 13] on icon "Undo/Redo" at bounding box center [221, 15] width 11 height 11
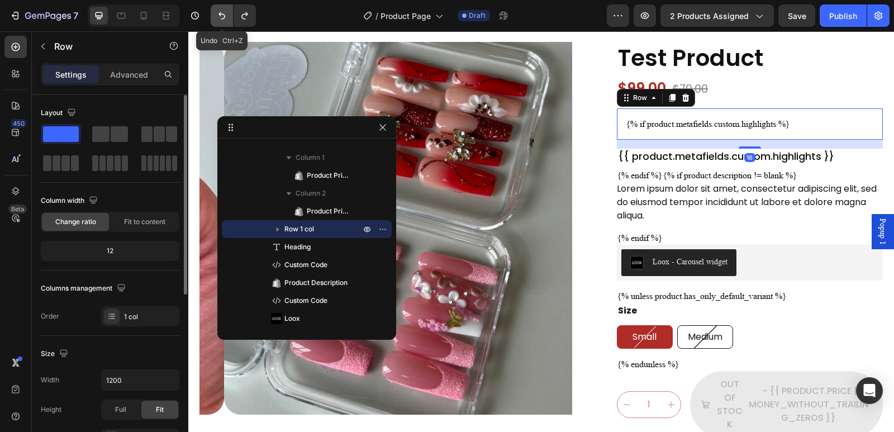
click at [222, 13] on icon "Undo/Redo" at bounding box center [221, 15] width 11 height 11
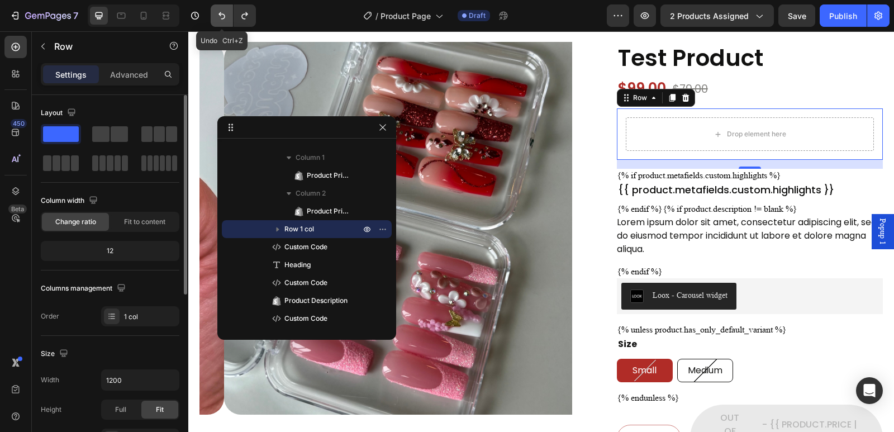
click at [222, 13] on icon "Undo/Redo" at bounding box center [221, 15] width 11 height 11
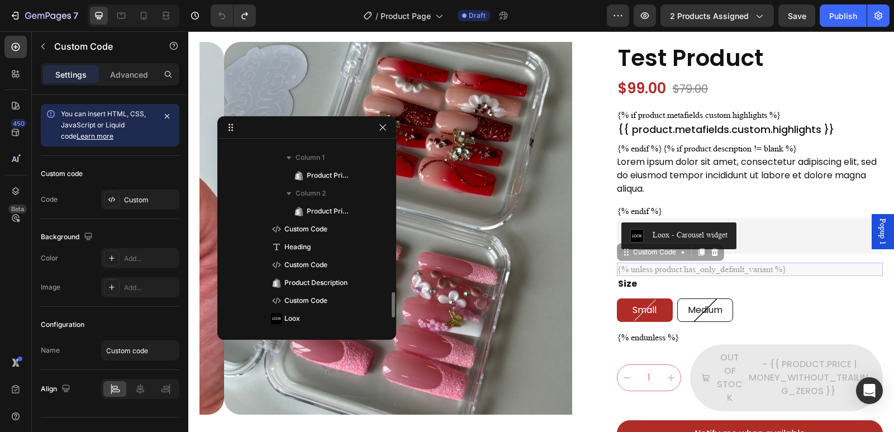
scroll to position [283, 0]
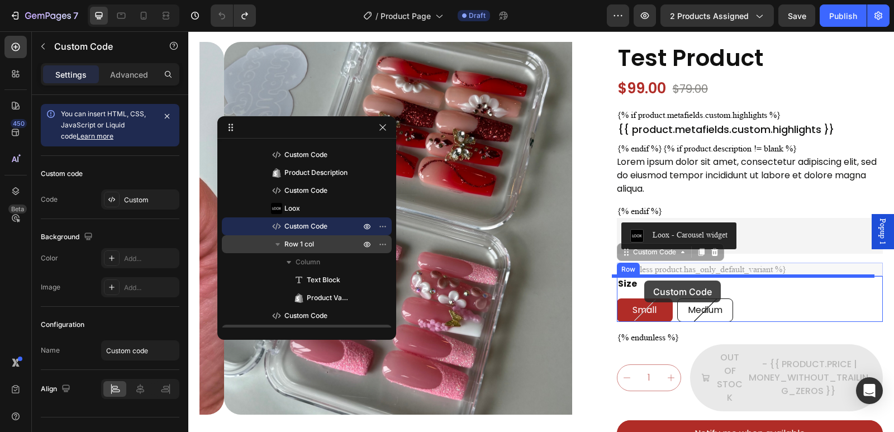
drag, startPoint x: 635, startPoint y: 259, endPoint x: 644, endPoint y: 281, distance: 23.8
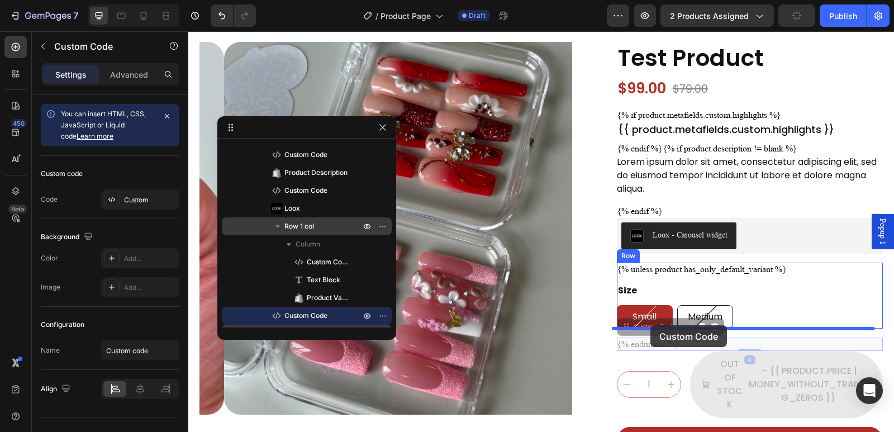
drag, startPoint x: 635, startPoint y: 333, endPoint x: 650, endPoint y: 325, distance: 17.3
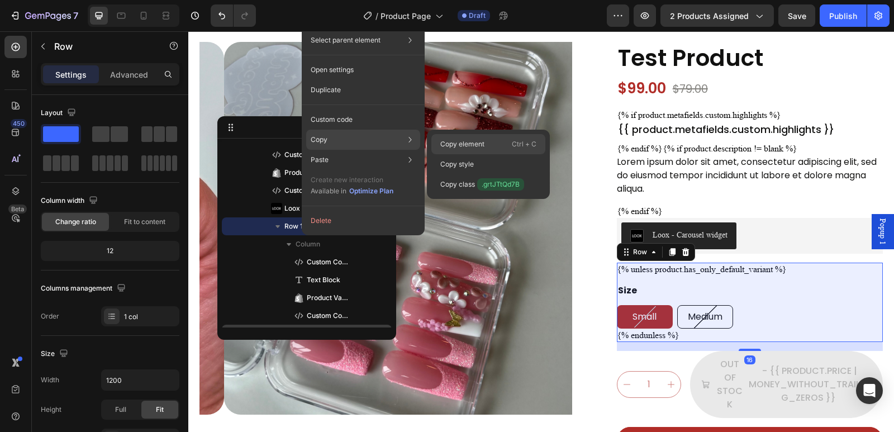
click at [445, 139] on p "Copy element" at bounding box center [462, 144] width 44 height 10
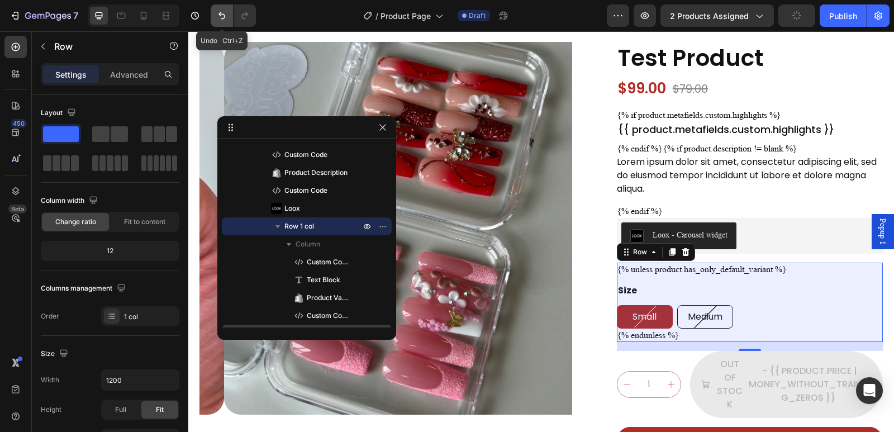
click at [223, 18] on icon "Undo/Redo" at bounding box center [221, 15] width 7 height 7
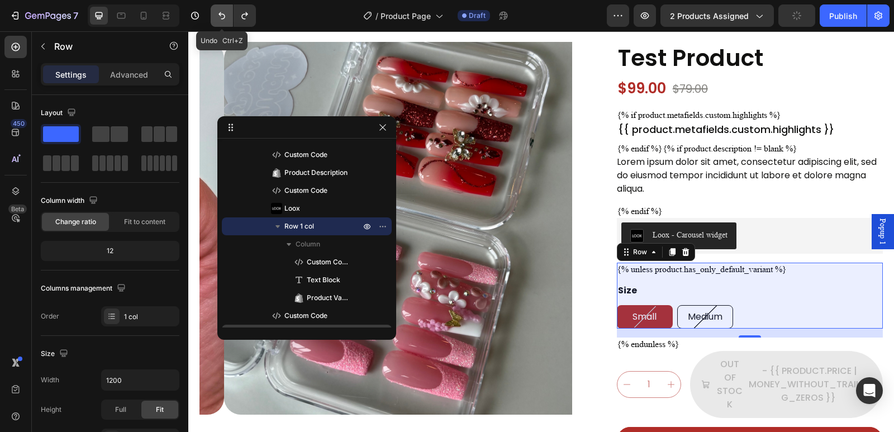
click at [223, 18] on icon "Undo/Redo" at bounding box center [221, 15] width 11 height 11
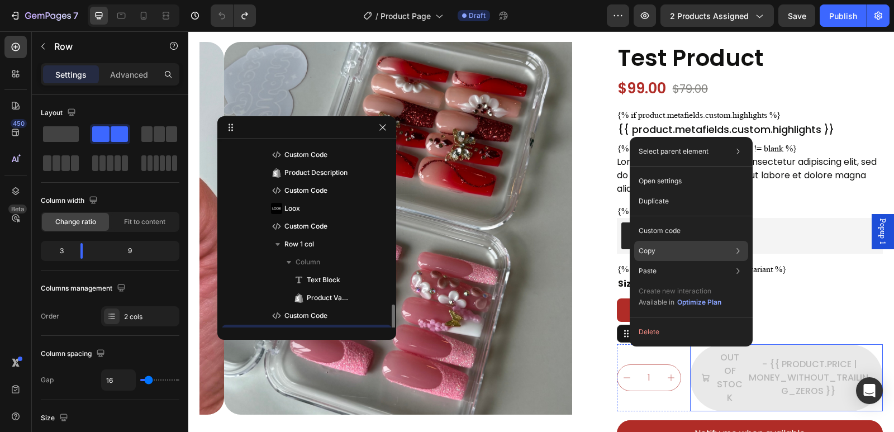
scroll to position [390, 0]
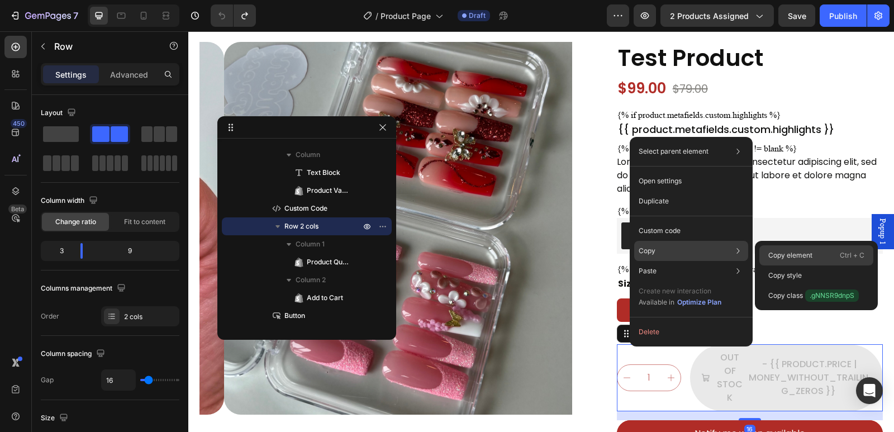
click at [784, 254] on p "Copy element" at bounding box center [790, 255] width 44 height 10
